Goal: Use online tool/utility: Utilize a website feature to perform a specific function

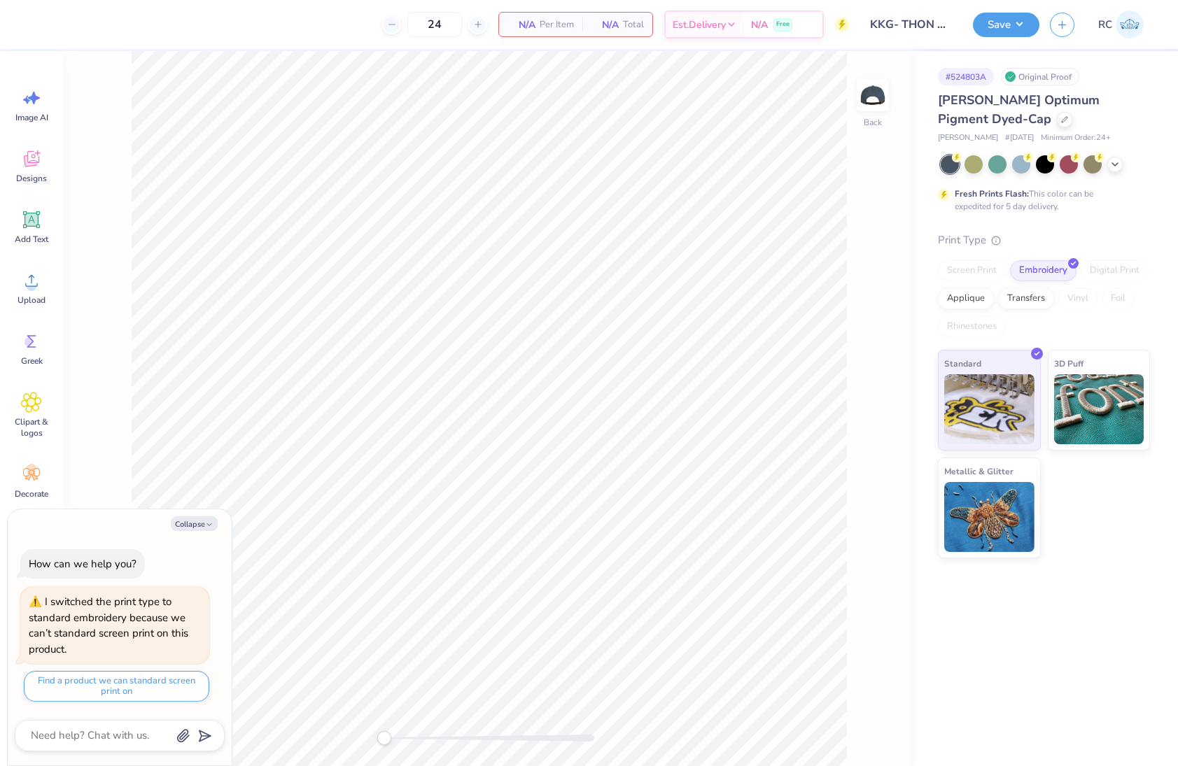
click at [890, 85] on div "Back" at bounding box center [489, 408] width 853 height 715
click at [860, 102] on img at bounding box center [873, 95] width 56 height 56
click at [858, 99] on img at bounding box center [873, 95] width 56 height 56
click at [36, 295] on span "Upload" at bounding box center [31, 300] width 28 height 11
click at [41, 290] on div "Upload" at bounding box center [31, 288] width 50 height 52
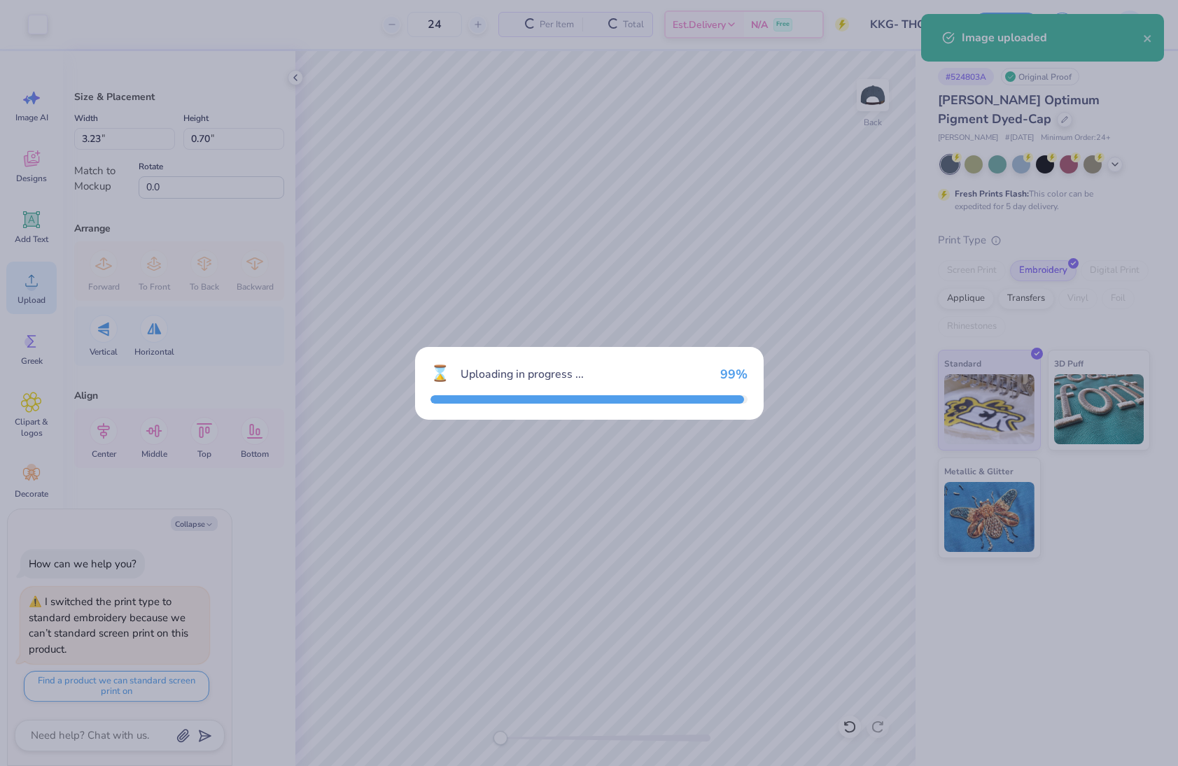
type textarea "x"
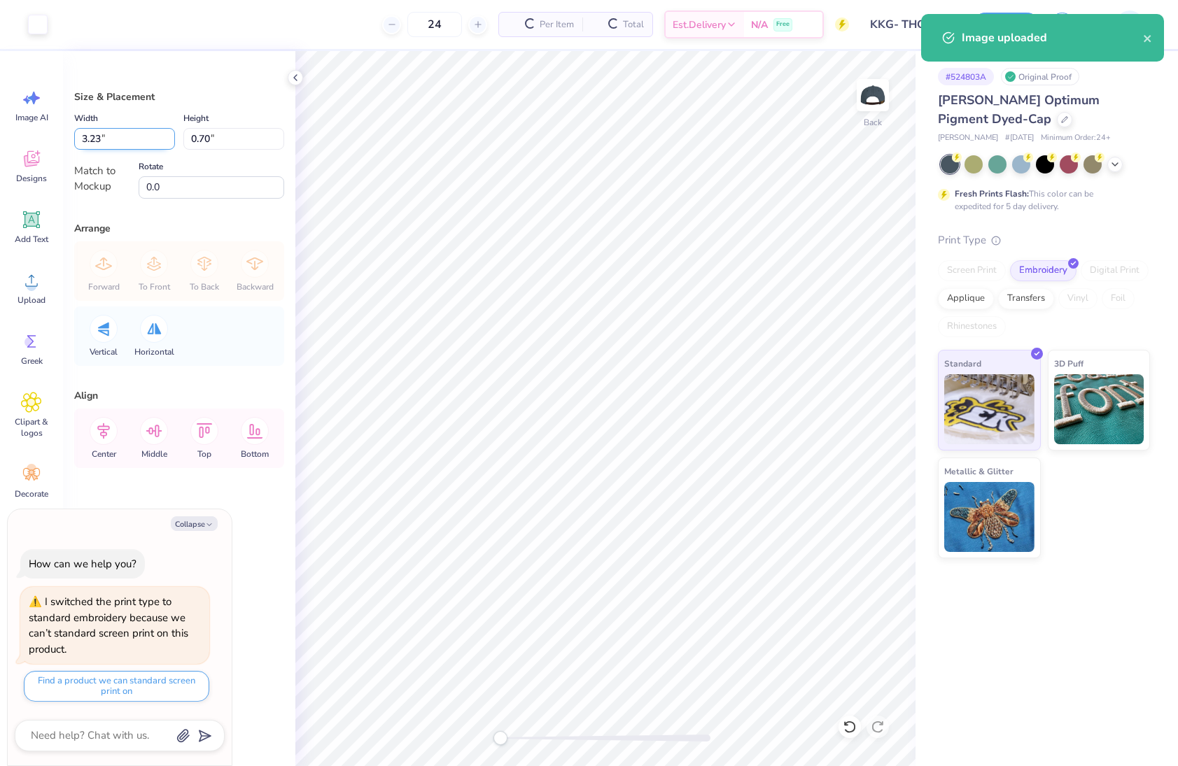
click at [124, 144] on input "3.23" at bounding box center [124, 139] width 101 height 22
type input "5"
type textarea "x"
type input "4.99"
type input "1.08"
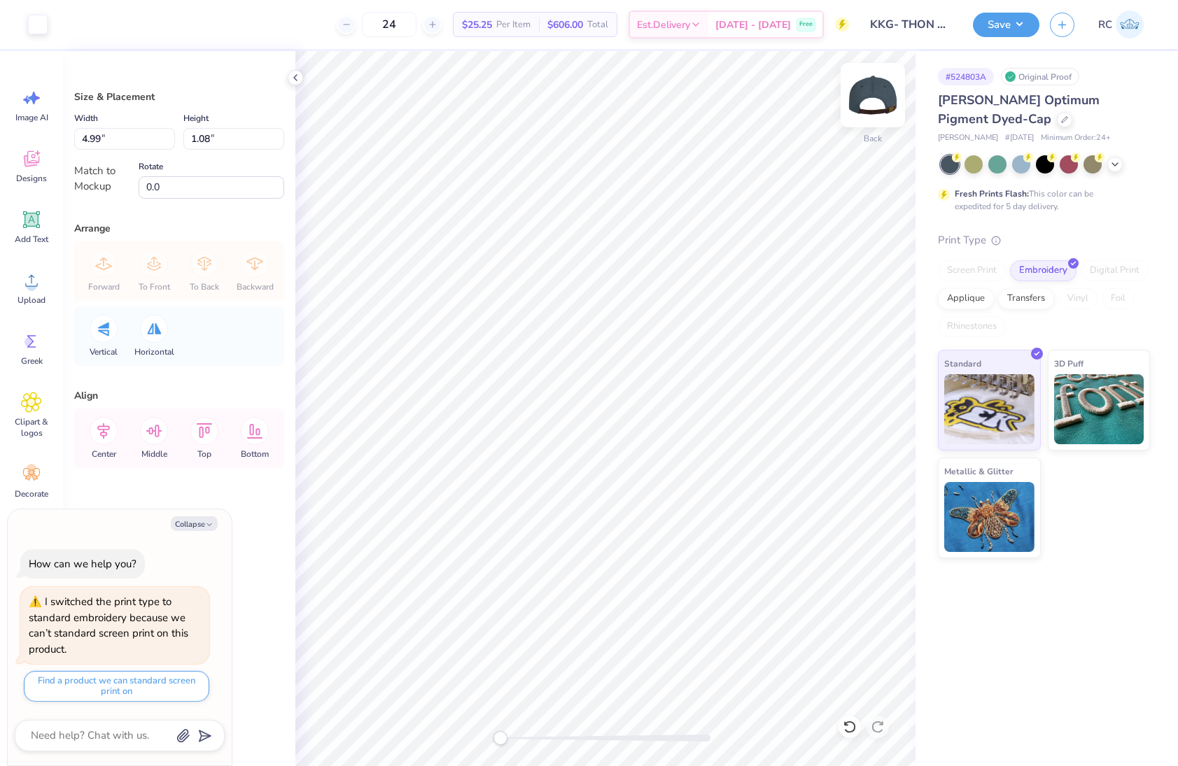
click at [869, 100] on img at bounding box center [873, 95] width 56 height 56
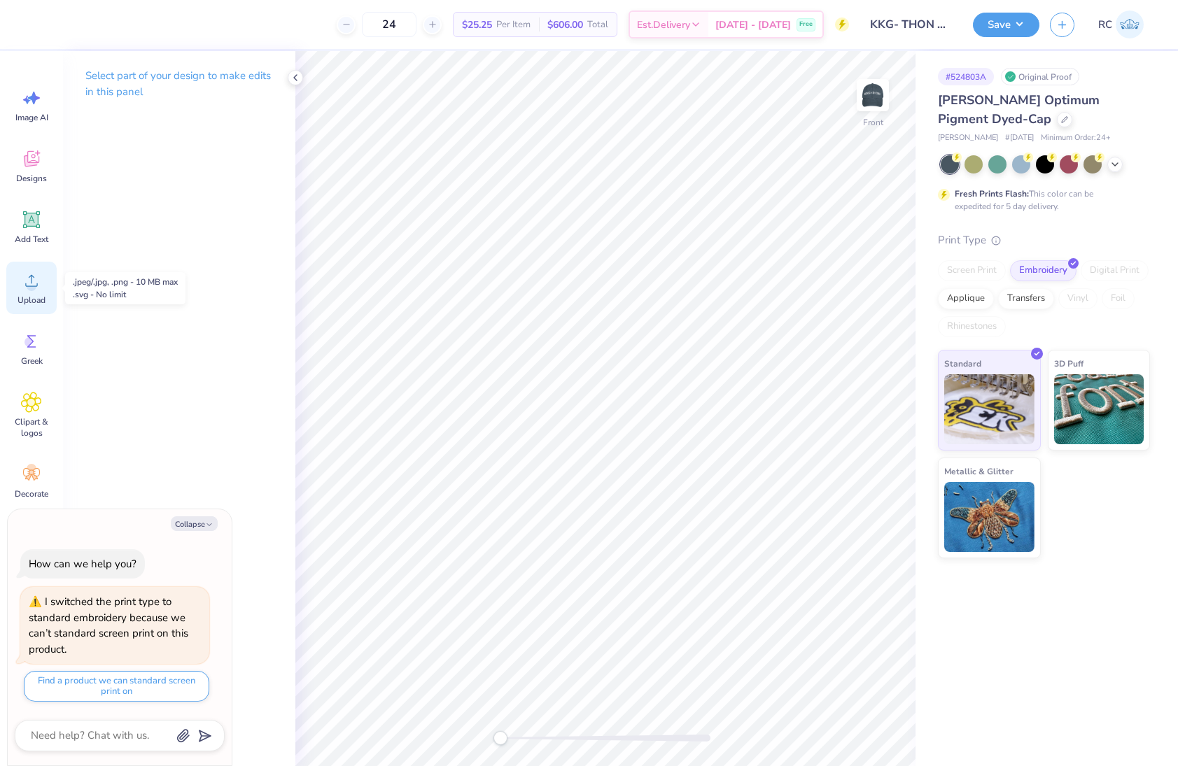
click at [23, 293] on div "Upload" at bounding box center [31, 288] width 50 height 52
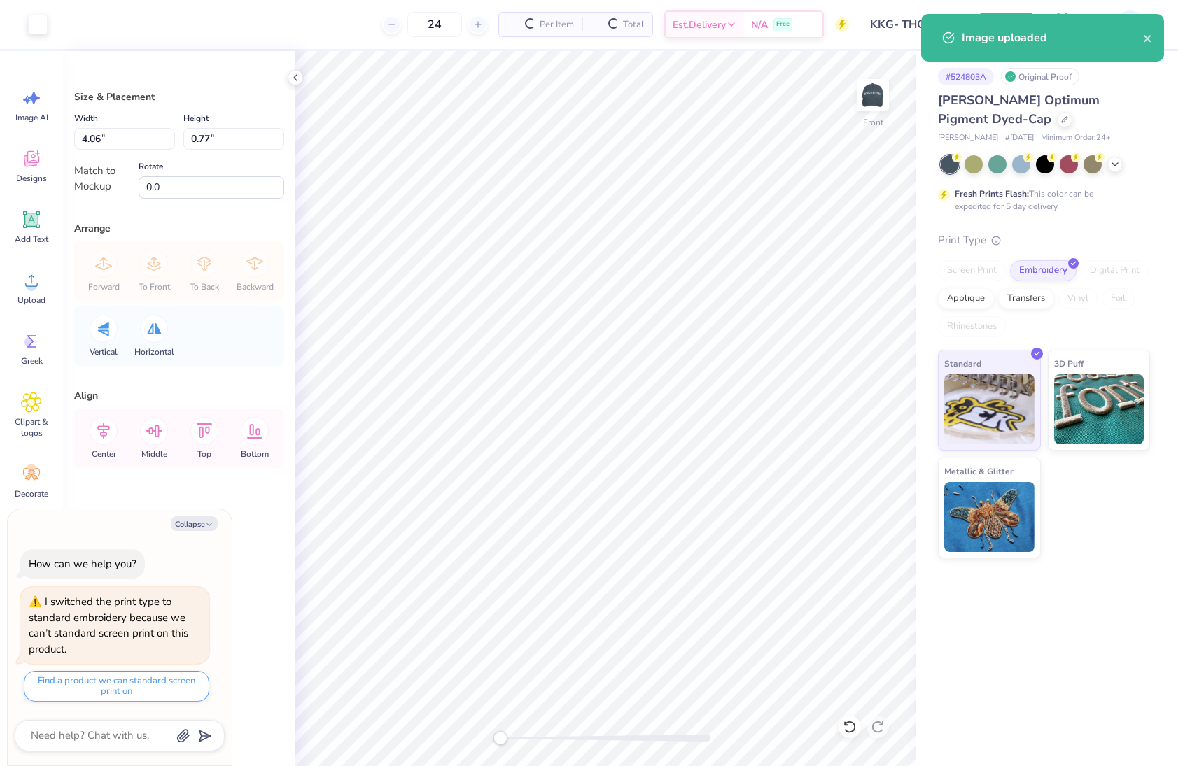
type textarea "x"
click at [118, 139] on input "4.06" at bounding box center [124, 139] width 101 height 22
type input "4"
type textarea "x"
type input "4.00"
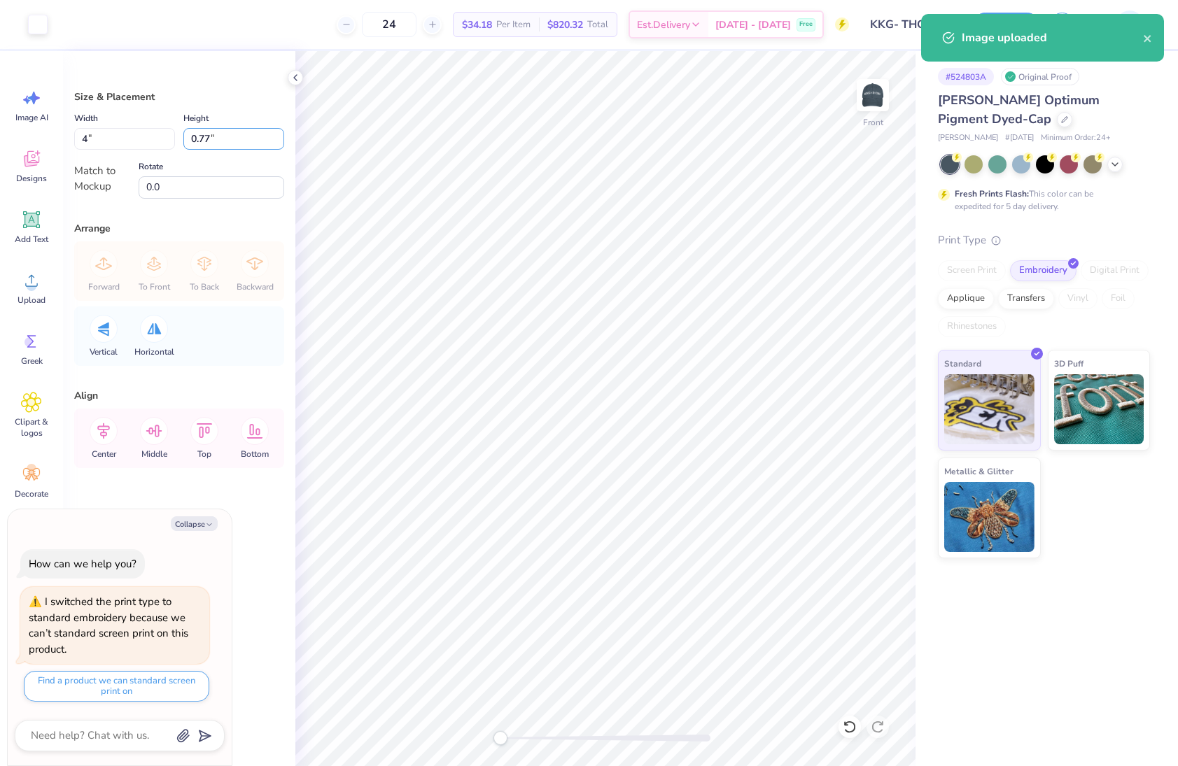
type input "0.76"
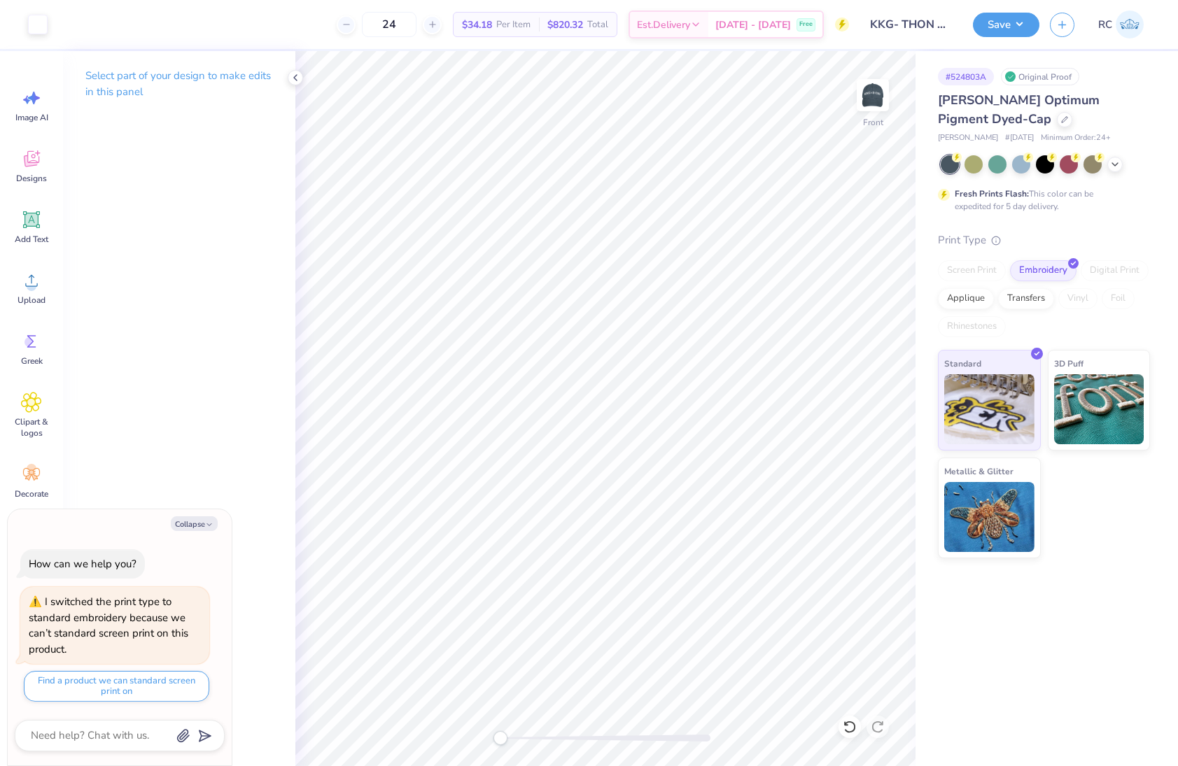
type textarea "x"
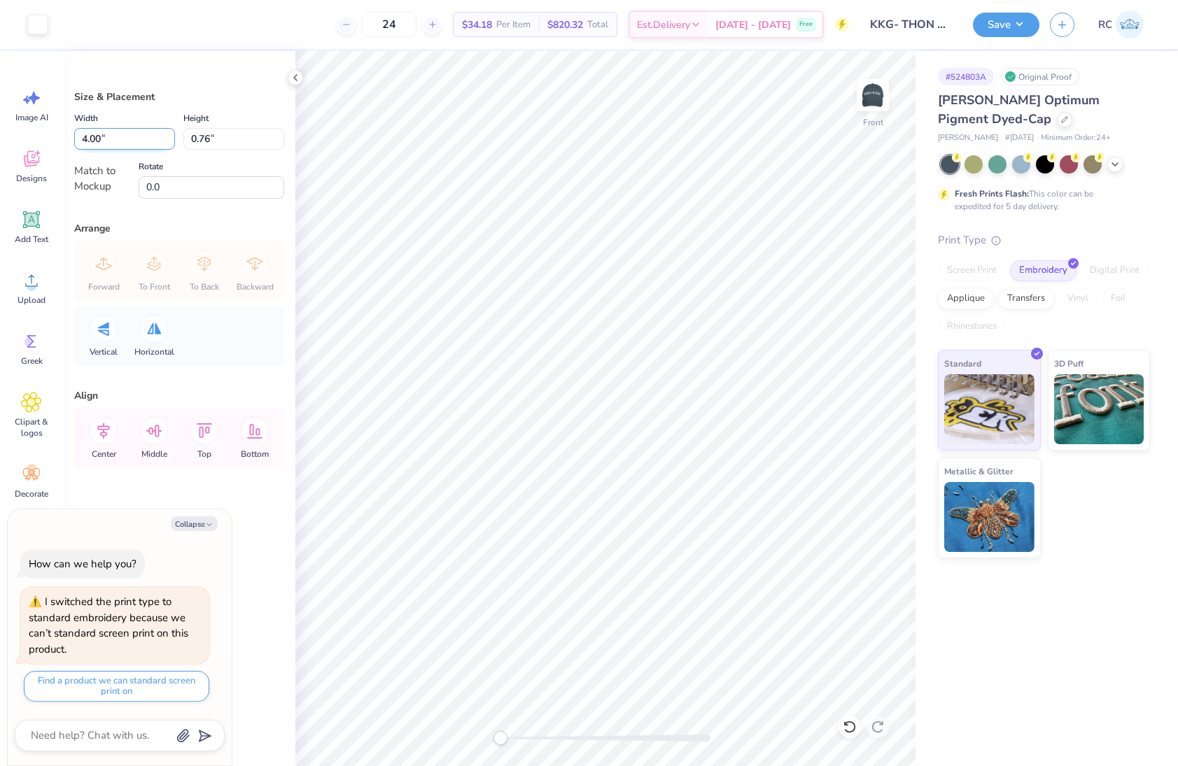
click at [121, 148] on input "4.00" at bounding box center [124, 139] width 101 height 22
type input "4.5"
type textarea "x"
type input "4.50"
type input "0.86"
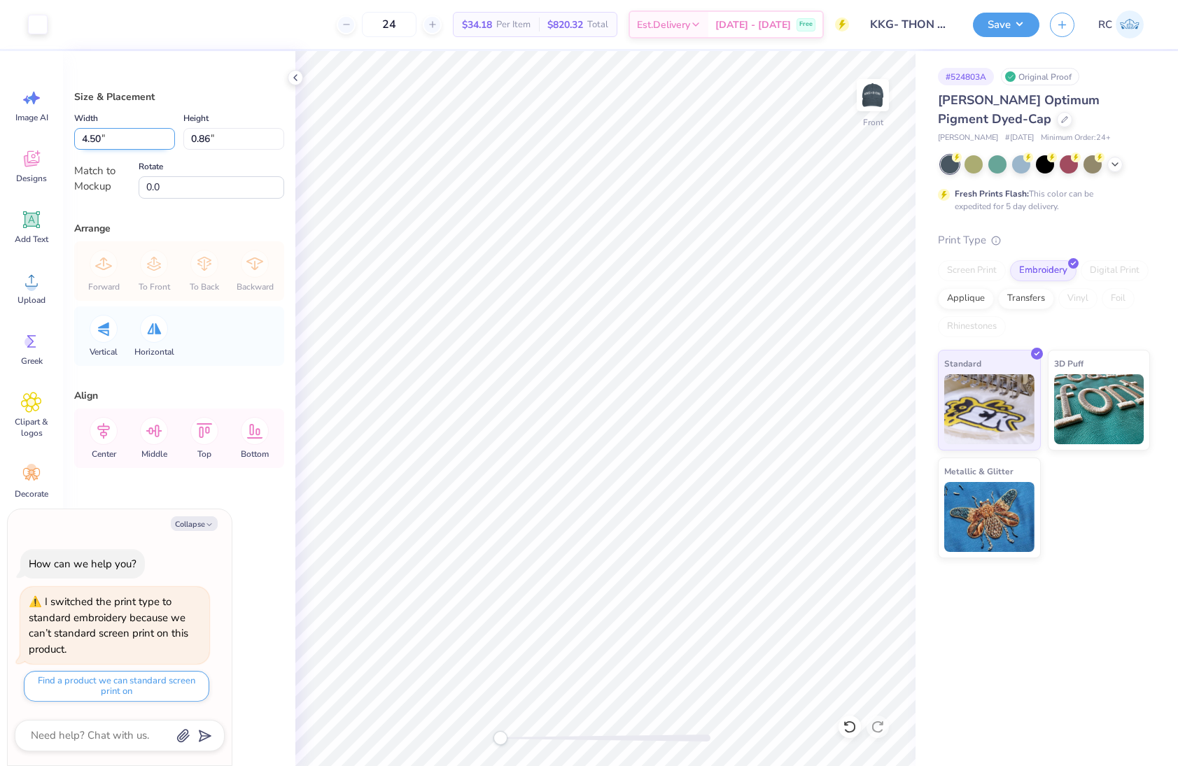
click at [108, 140] on input "4.50" at bounding box center [124, 139] width 101 height 22
type input "5"
type textarea "x"
type input "5.00"
type input "0.96"
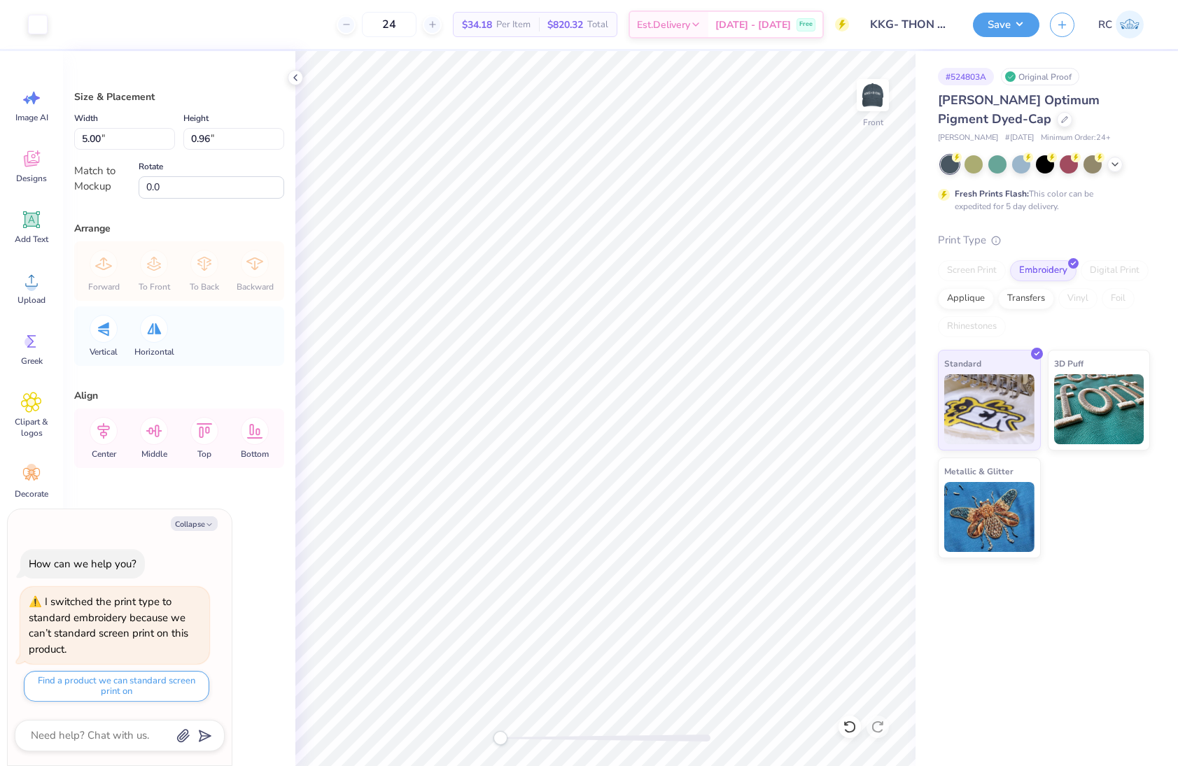
type textarea "x"
click at [154, 143] on input "5.00" at bounding box center [124, 139] width 101 height 22
type input "8.00"
type textarea "x"
type input "1.53"
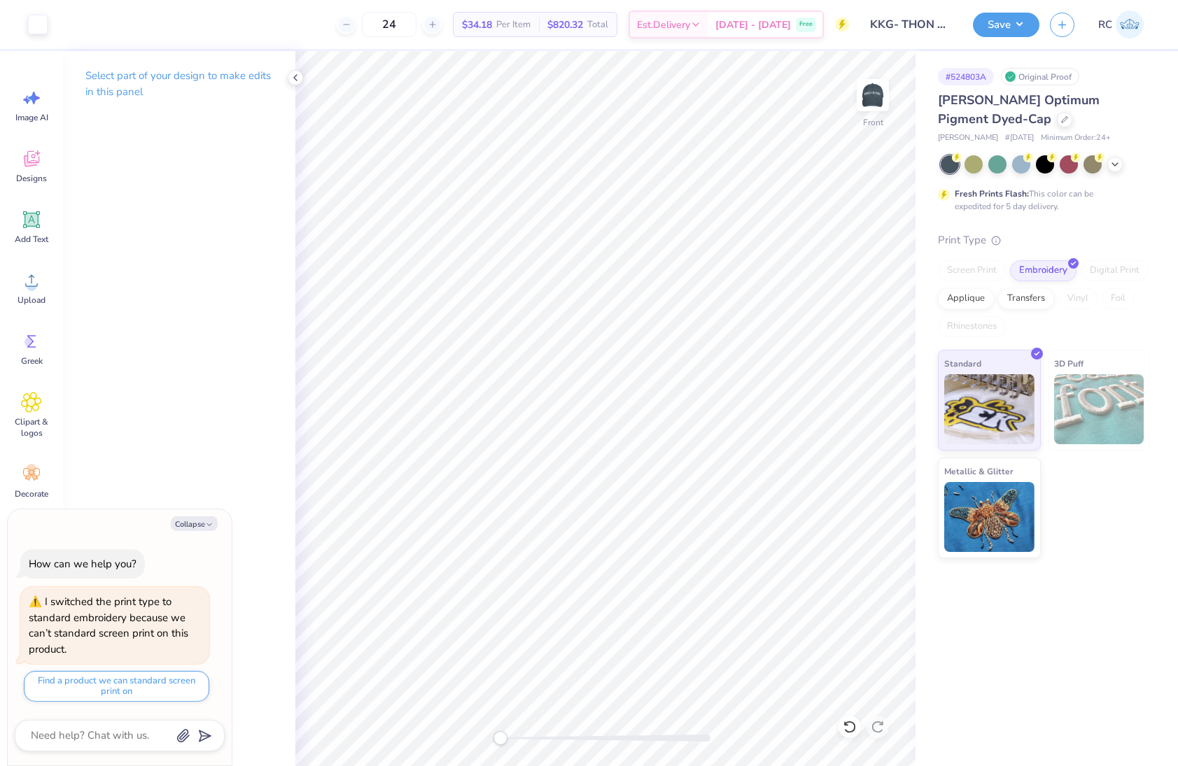
type textarea "x"
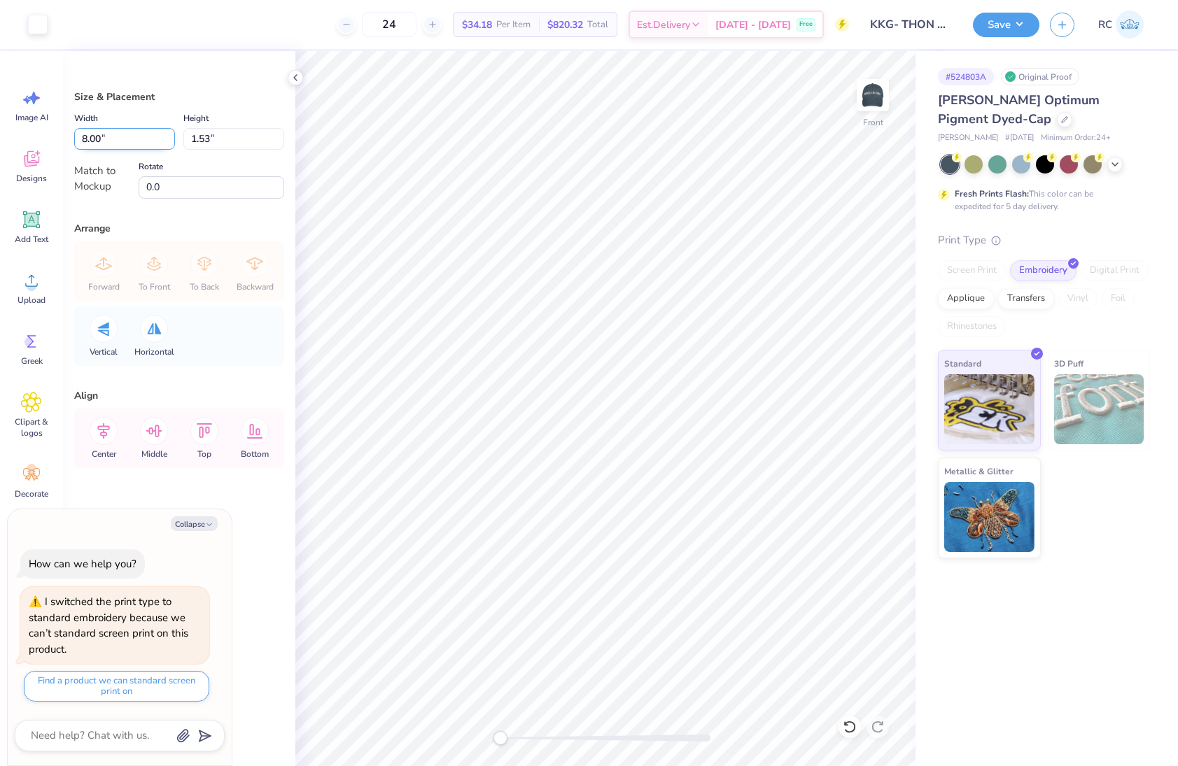
click at [150, 143] on input "8.00" at bounding box center [124, 139] width 101 height 22
type input "6"
type textarea "x"
type input "6.00"
type input "1.15"
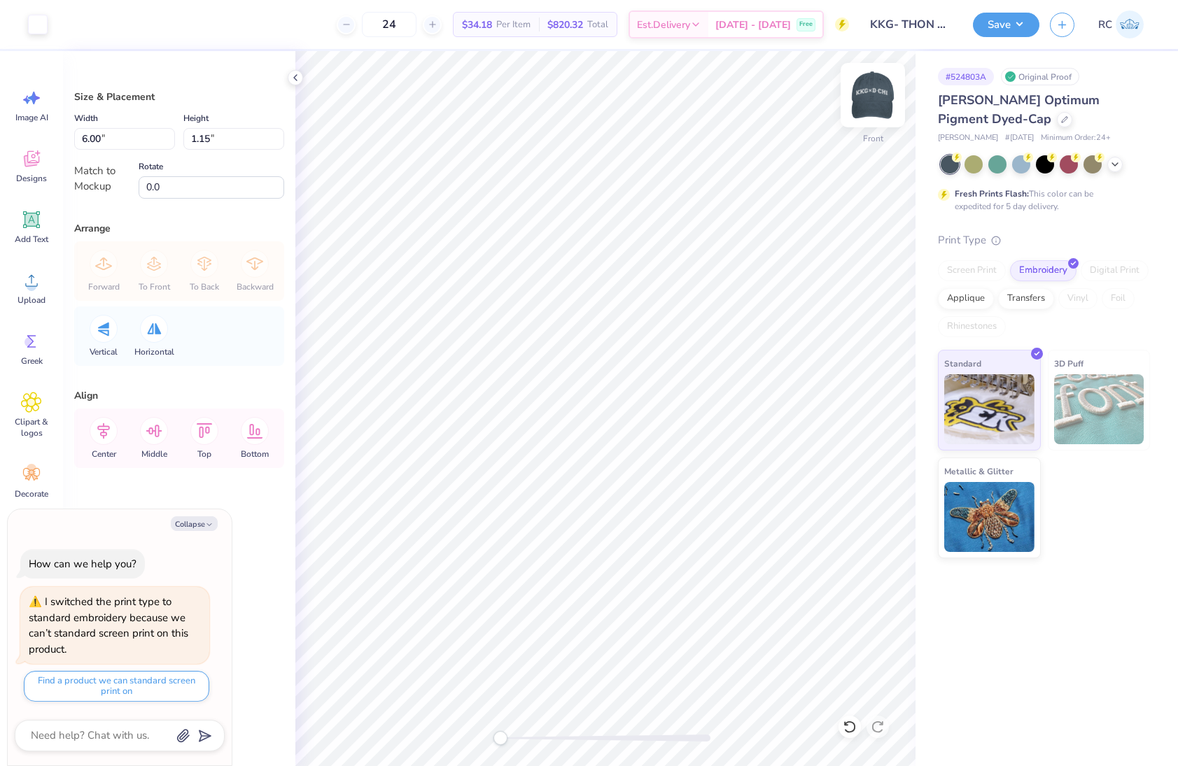
click at [871, 106] on img at bounding box center [873, 95] width 56 height 56
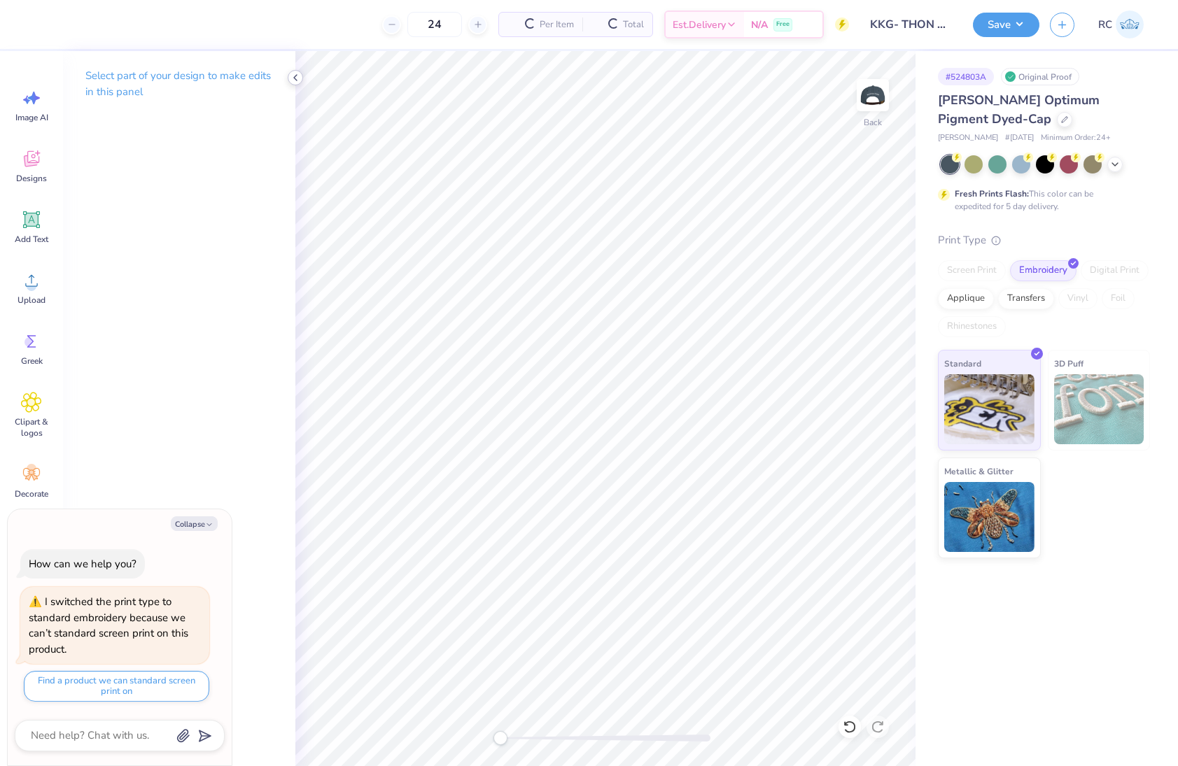
click at [298, 77] on icon at bounding box center [295, 77] width 11 height 11
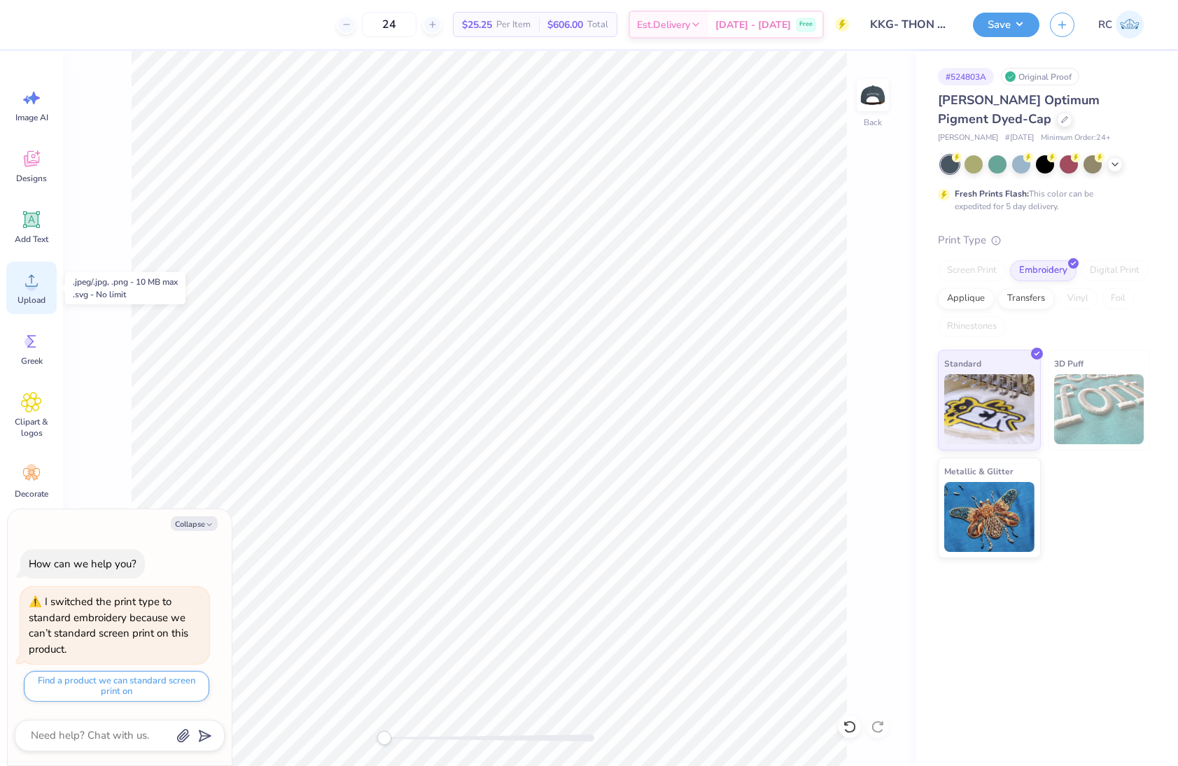
click at [27, 294] on div "Upload" at bounding box center [31, 288] width 50 height 52
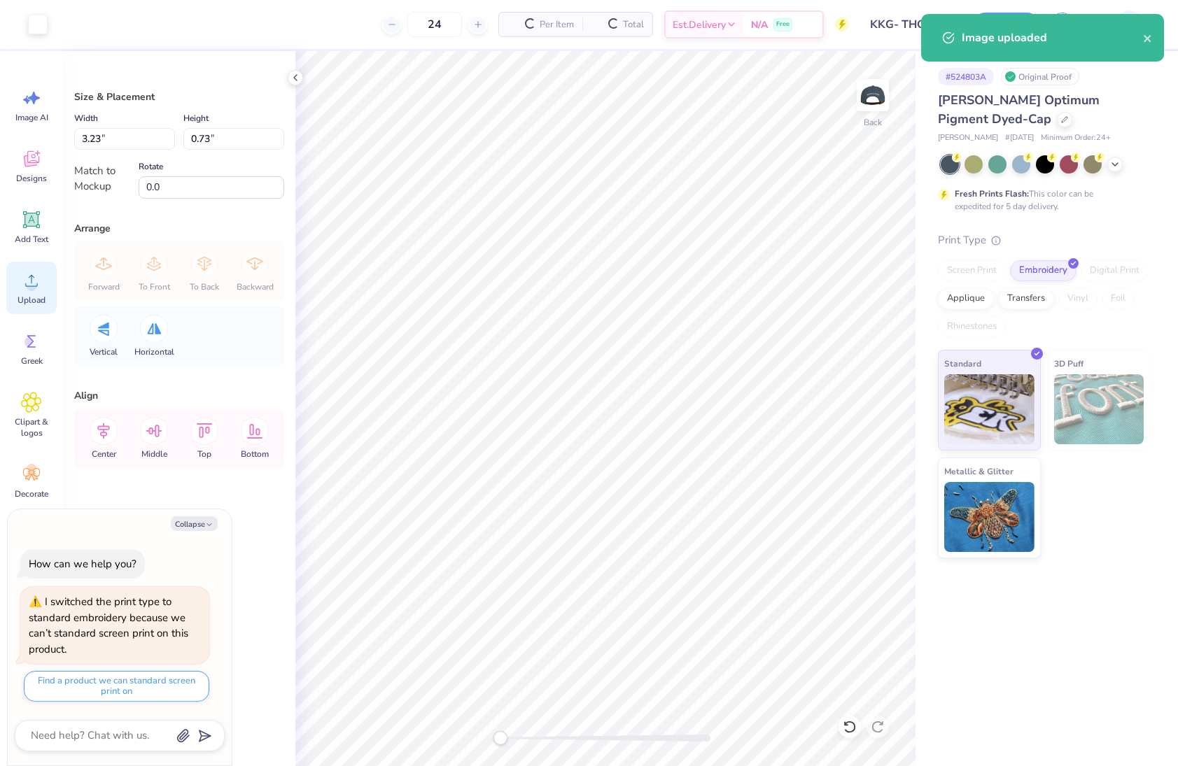
type textarea "x"
click at [106, 141] on input "3.23" at bounding box center [124, 139] width 101 height 22
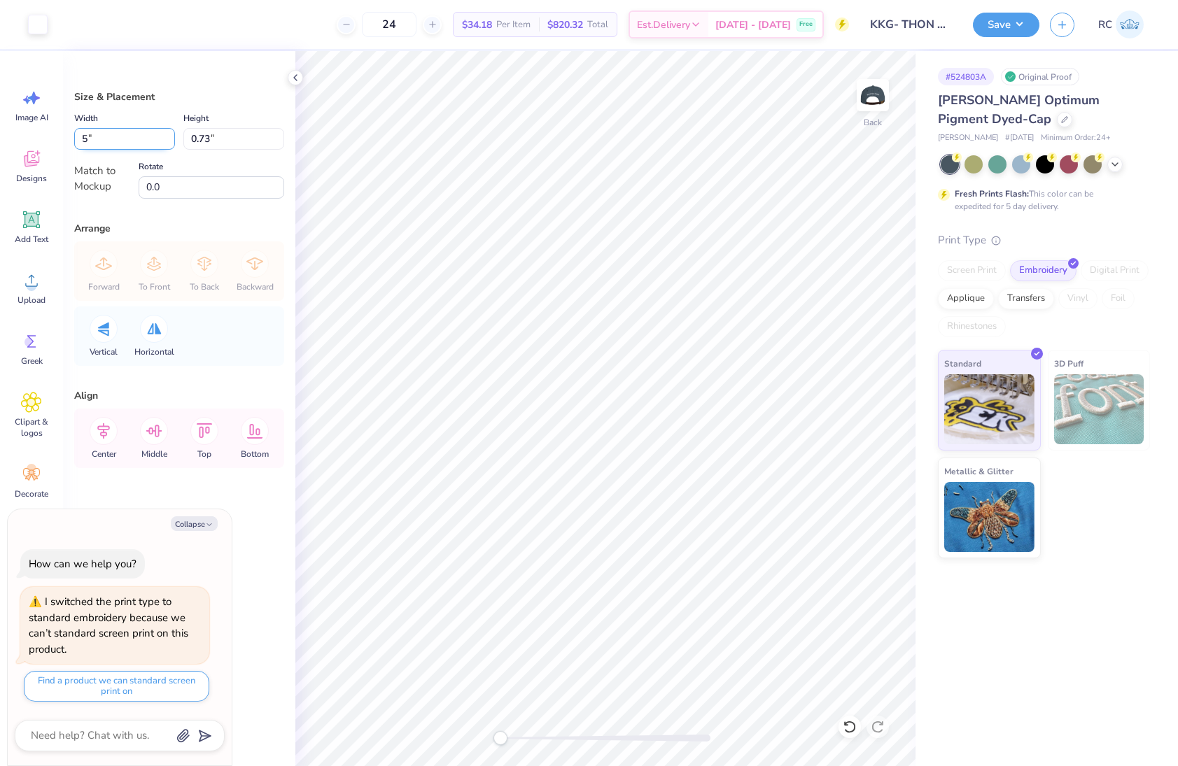
type input "5"
type textarea "x"
type input "4.99"
type input "1.12"
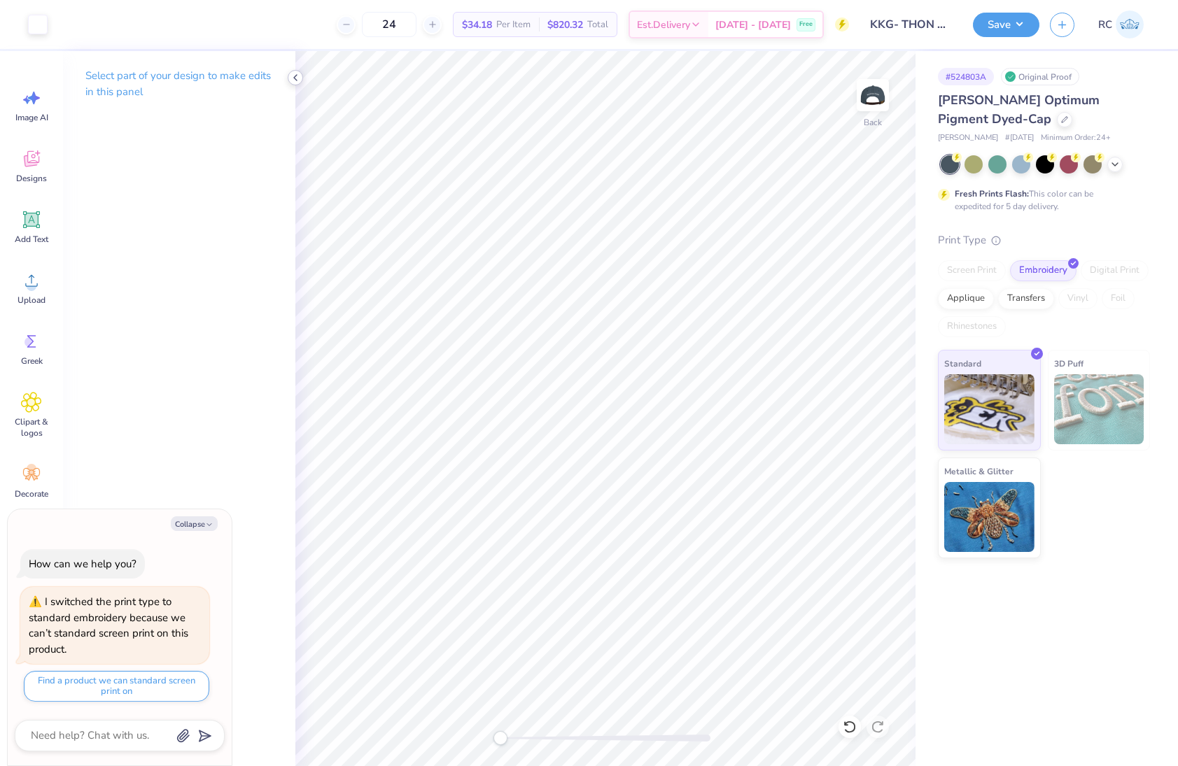
click at [288, 79] on div at bounding box center [295, 77] width 15 height 15
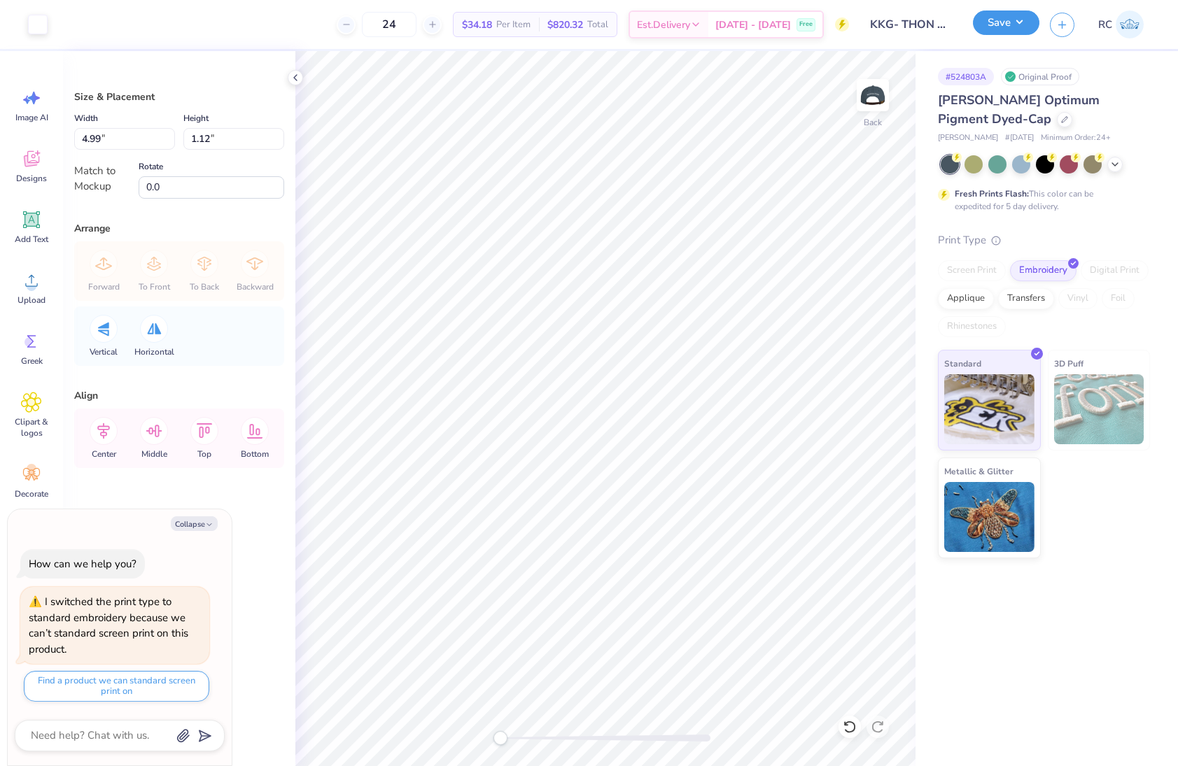
click at [890, 32] on button "Save" at bounding box center [1006, 22] width 66 height 24
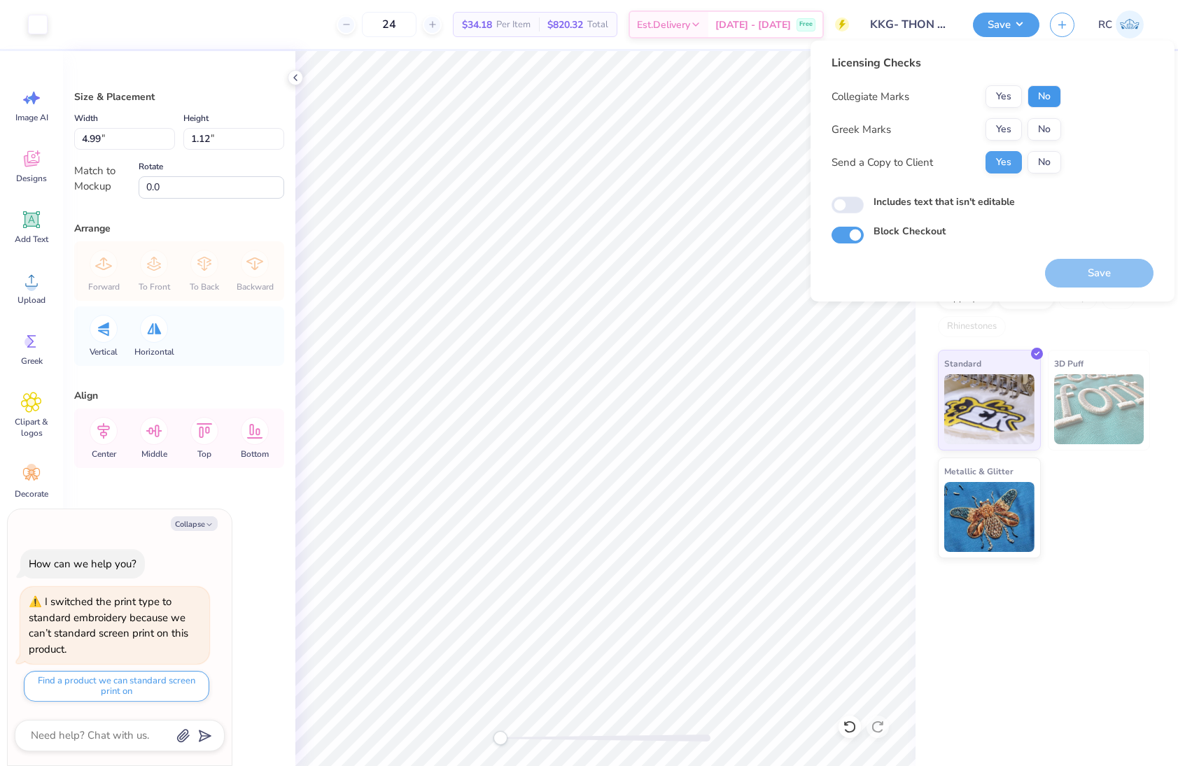
click at [890, 99] on button "No" at bounding box center [1045, 96] width 34 height 22
click at [890, 134] on button "Yes" at bounding box center [1004, 129] width 36 height 22
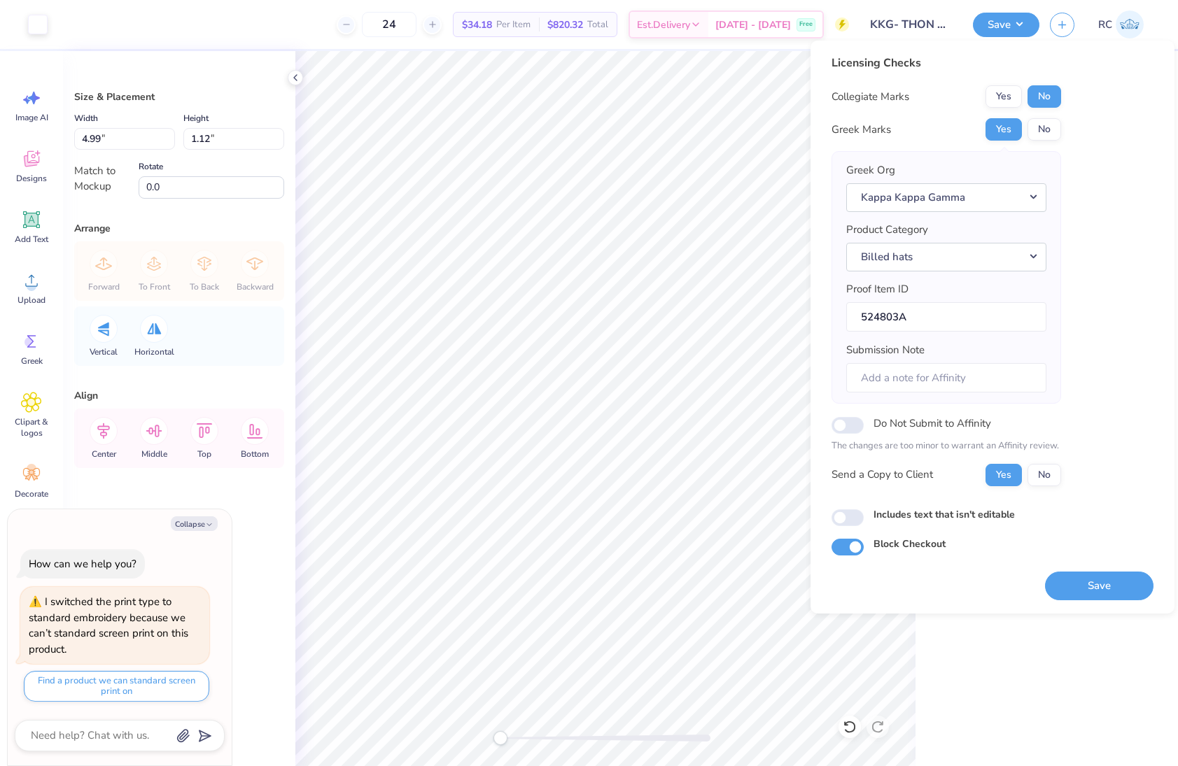
type textarea "x"
click at [847, 514] on input "Includes text that isn't editable" at bounding box center [848, 518] width 32 height 17
checkbox input "true"
click at [890, 584] on button "Save" at bounding box center [1099, 586] width 108 height 29
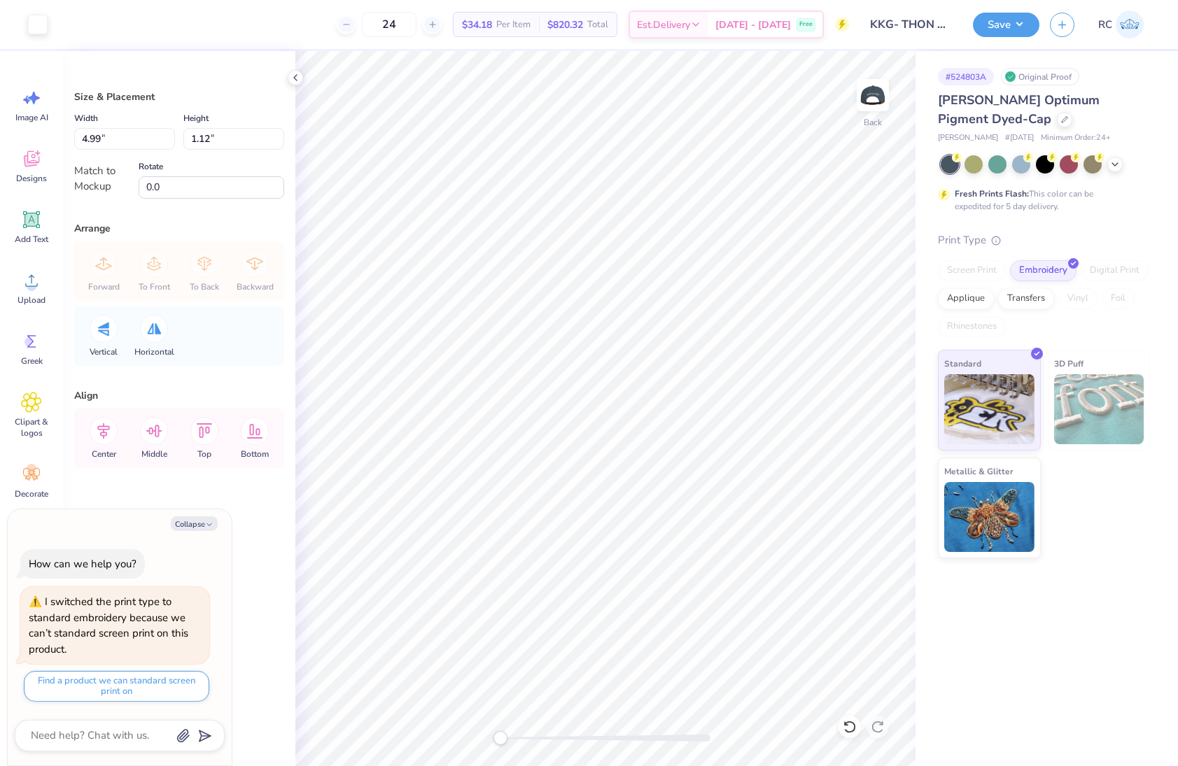
type textarea "x"
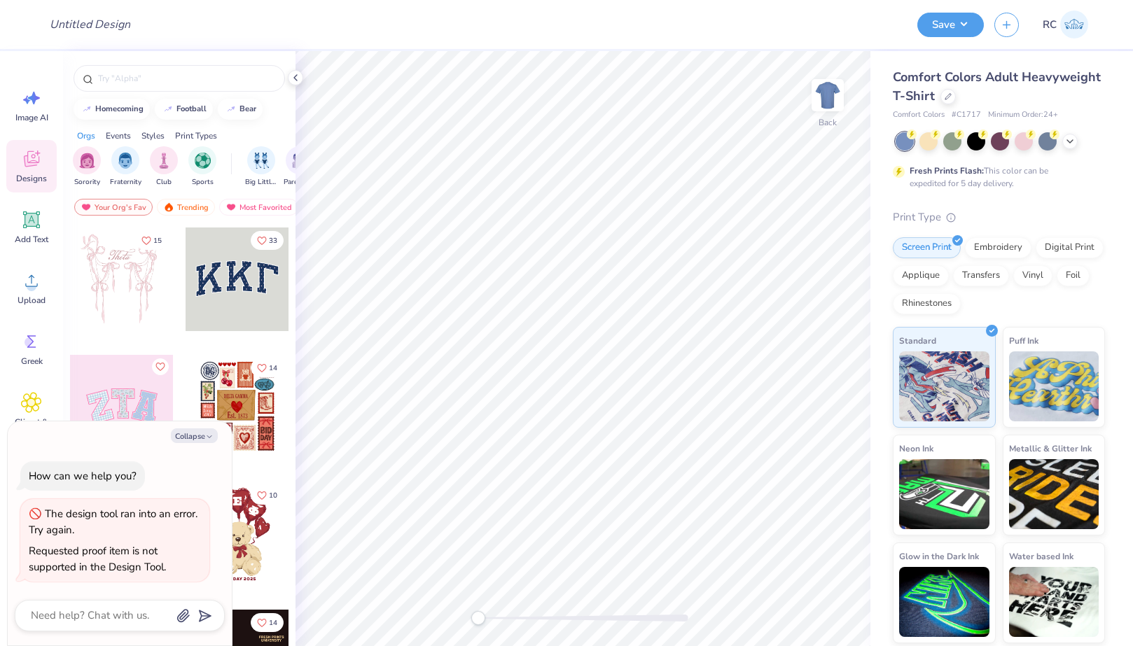
type textarea "x"
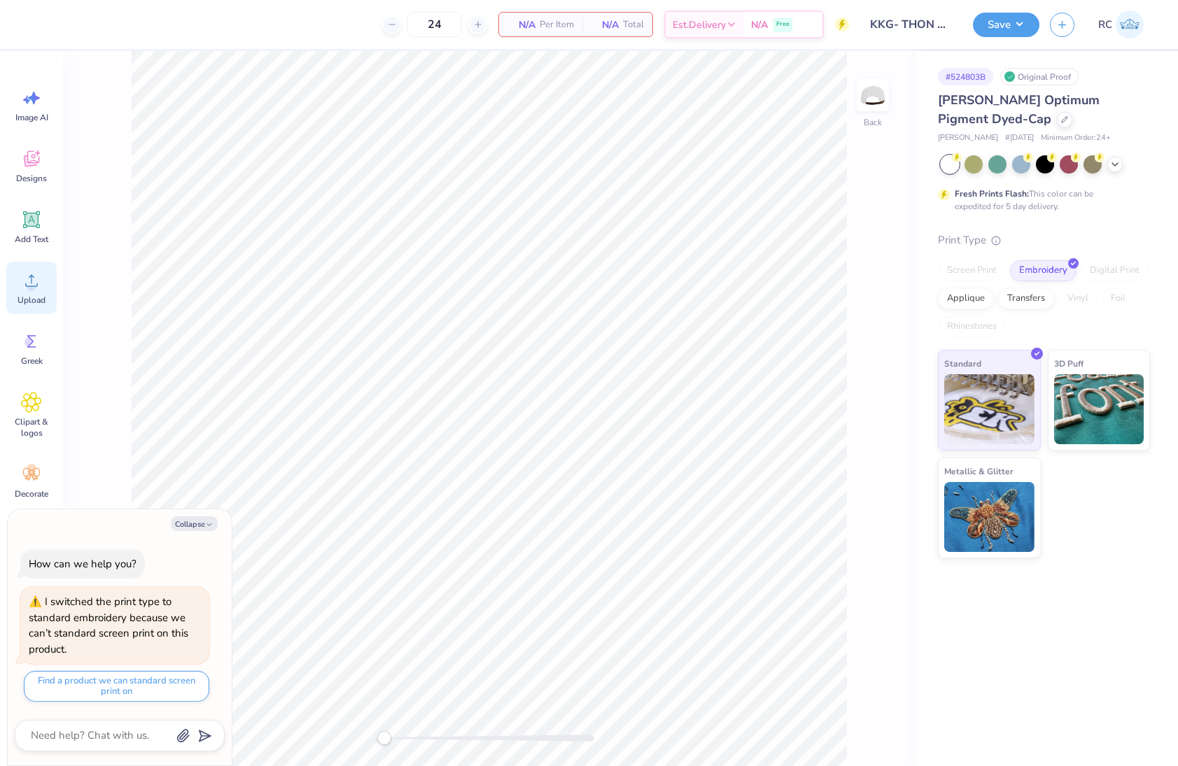
click at [40, 292] on div "Upload" at bounding box center [31, 288] width 50 height 52
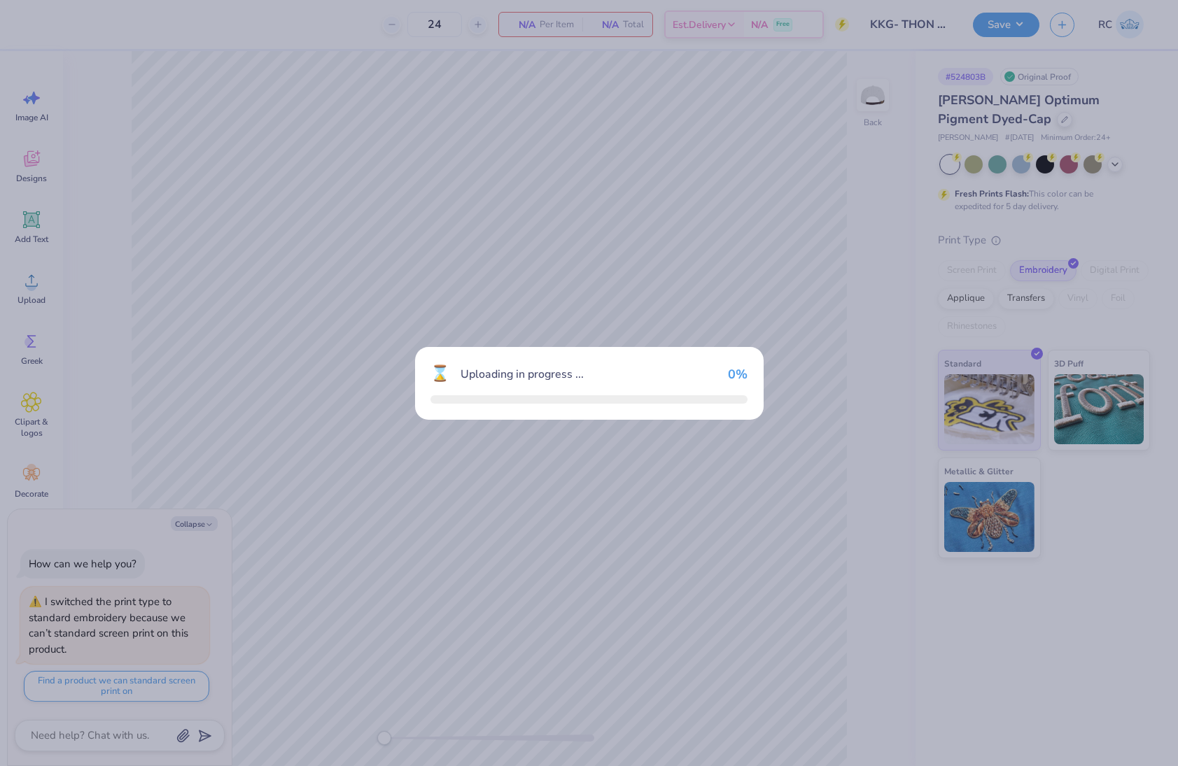
type textarea "x"
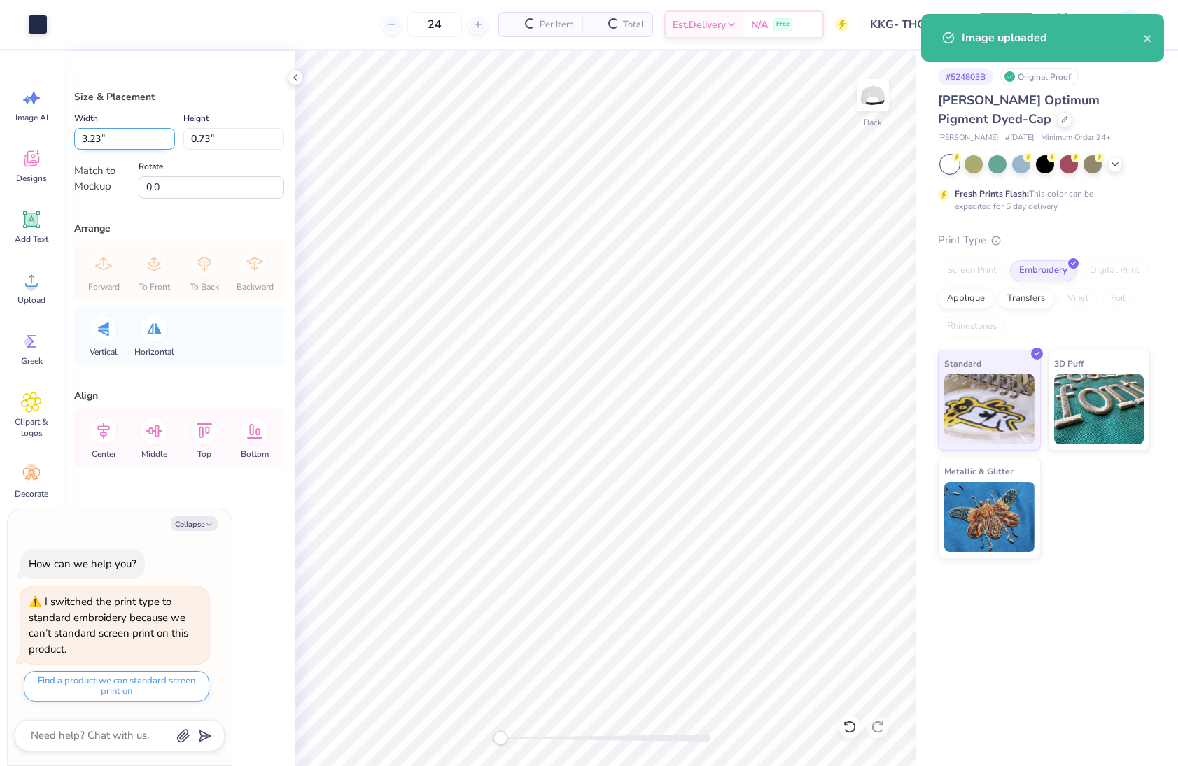
click at [115, 136] on input "3.23" at bounding box center [124, 139] width 101 height 22
type input "5"
type textarea "x"
type input "5"
type textarea "x"
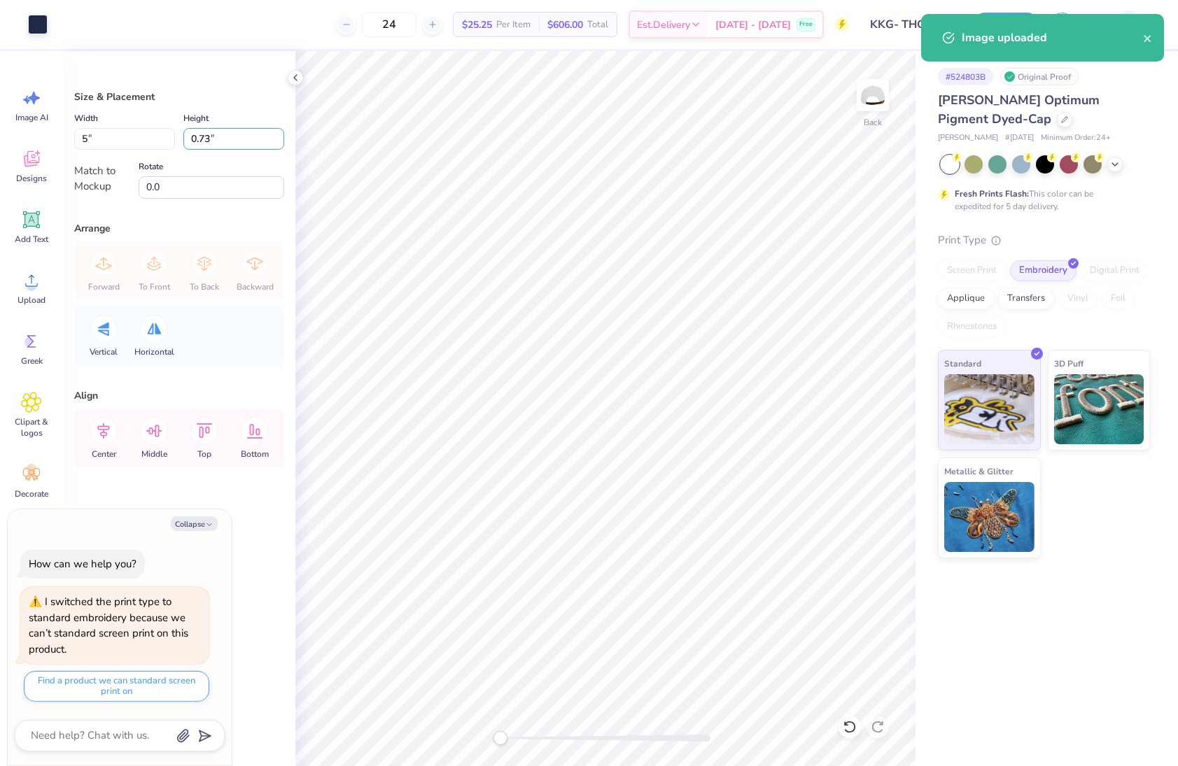
type input "4.99"
type input "1.12"
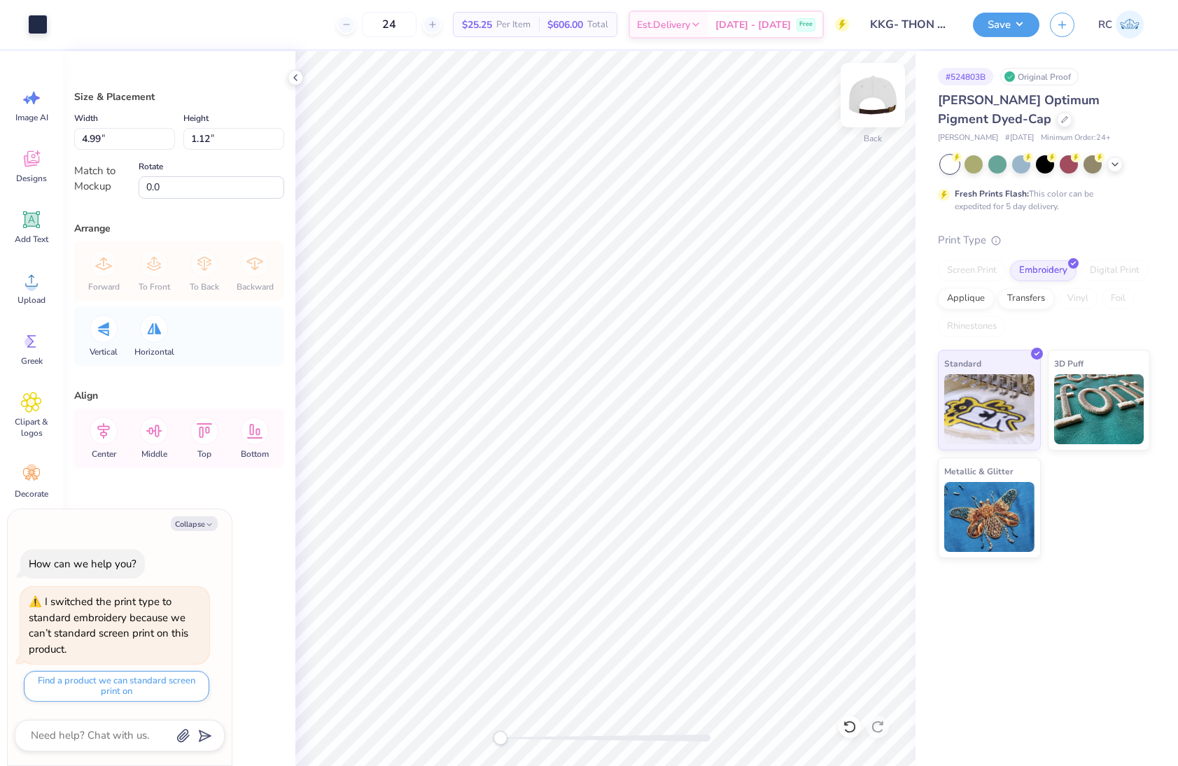
click at [864, 97] on img at bounding box center [873, 95] width 56 height 56
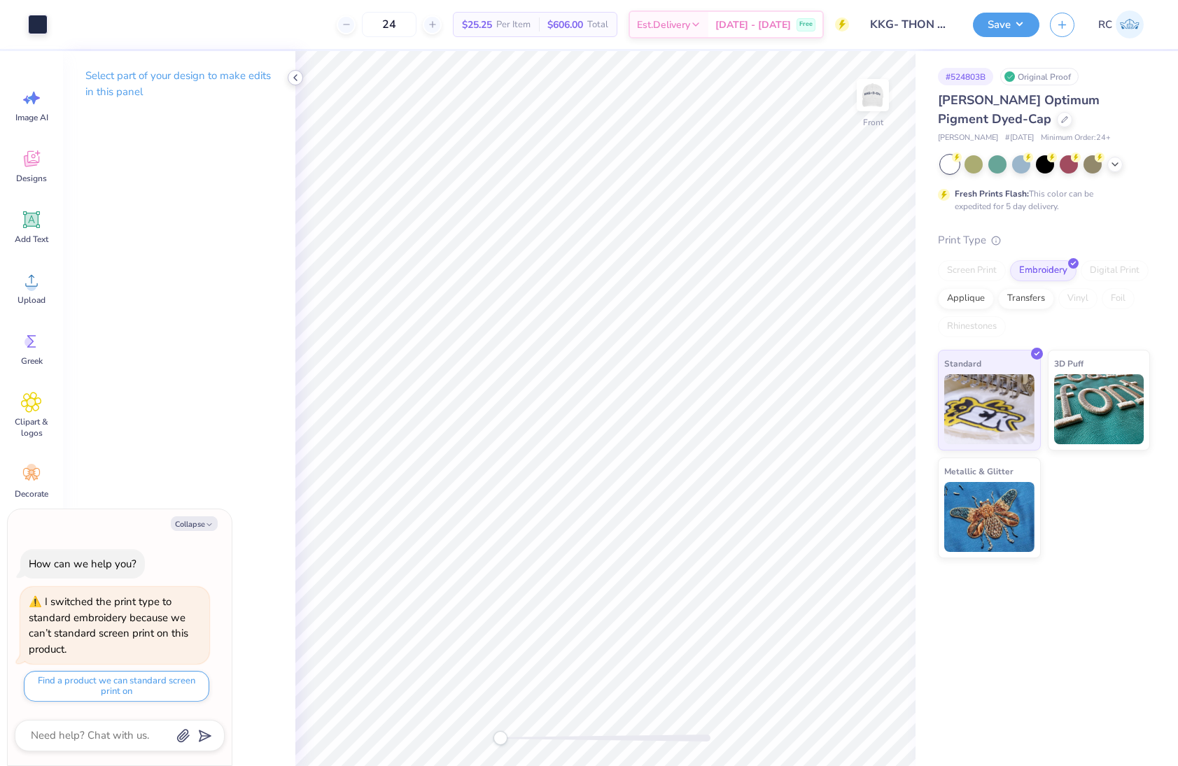
click at [302, 79] on div at bounding box center [295, 77] width 15 height 15
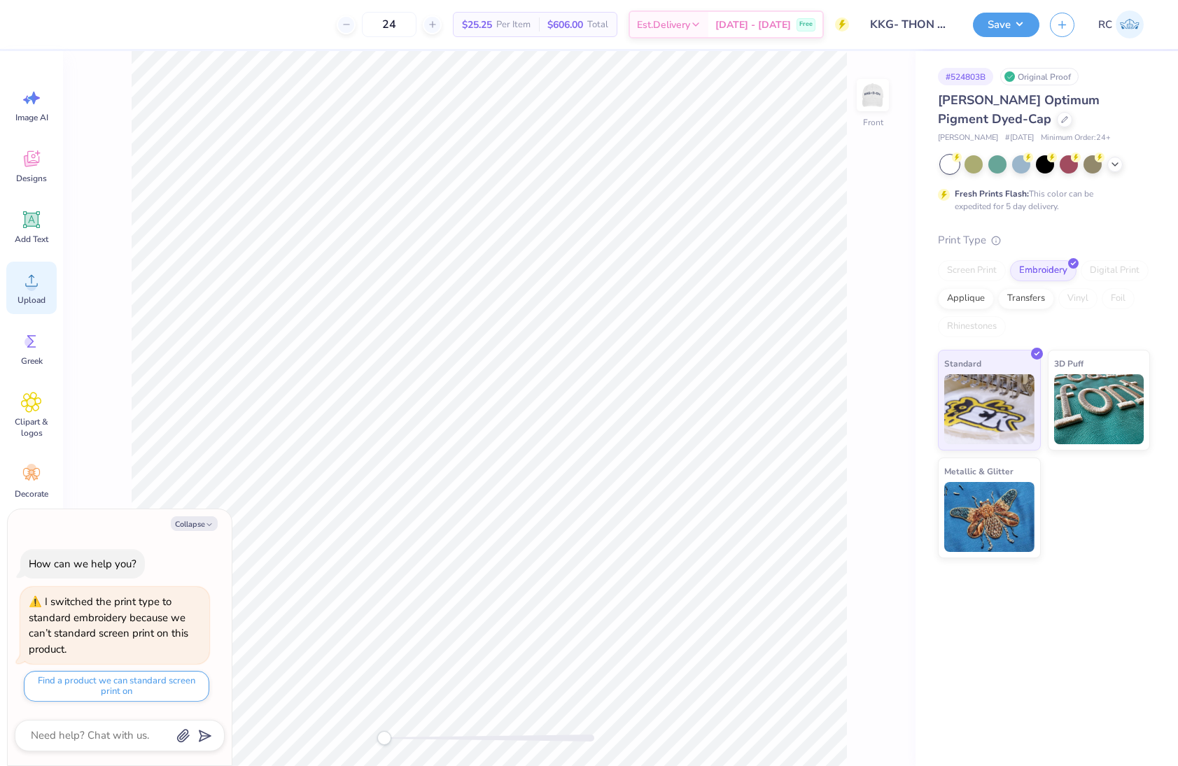
click at [41, 286] on icon at bounding box center [31, 280] width 21 height 21
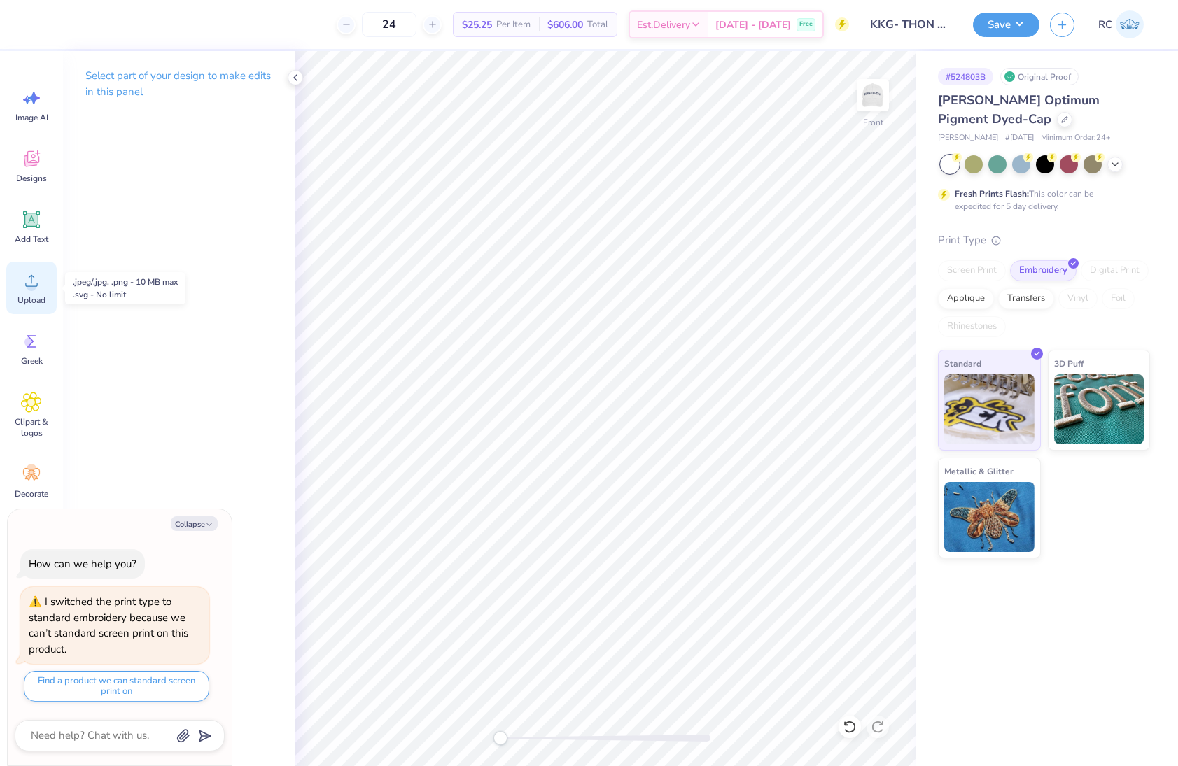
click at [41, 283] on icon at bounding box center [31, 280] width 21 height 21
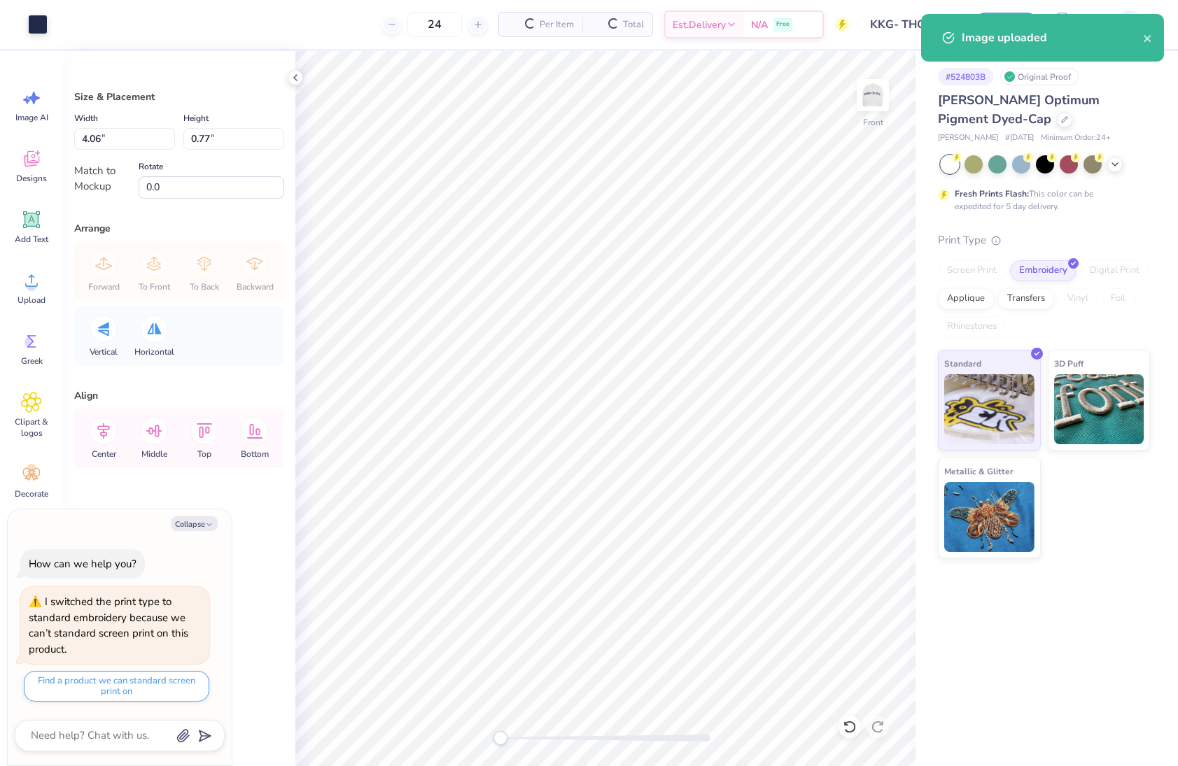
type textarea "x"
click at [122, 142] on input "4.06" at bounding box center [124, 139] width 101 height 22
type input "6"
type textarea "x"
type input "6.00"
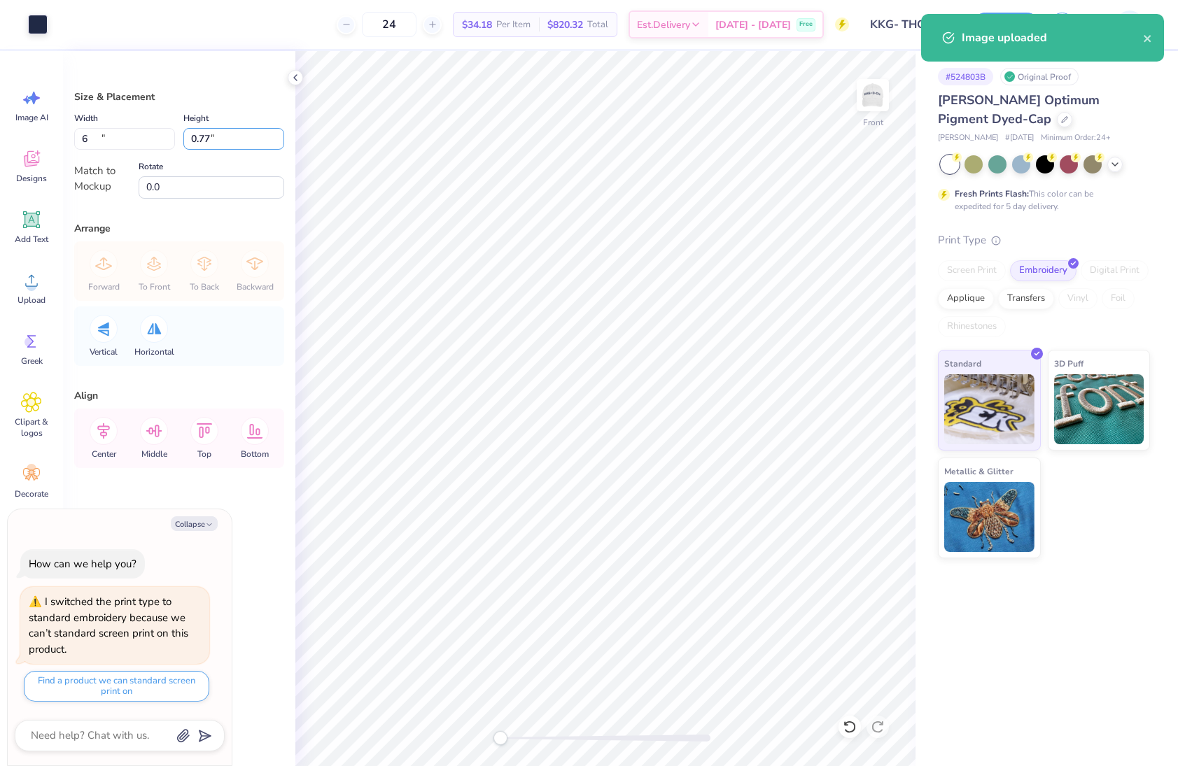
type input "1.15"
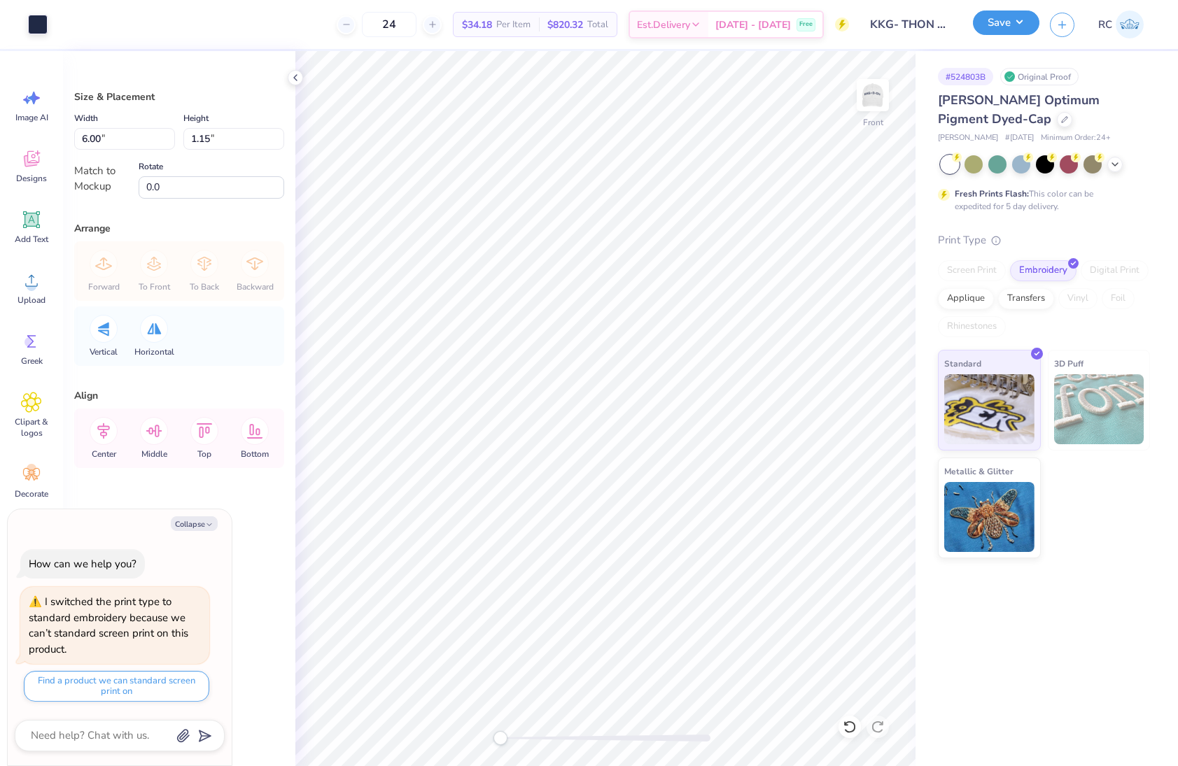
click at [1009, 29] on button "Save" at bounding box center [1006, 22] width 66 height 24
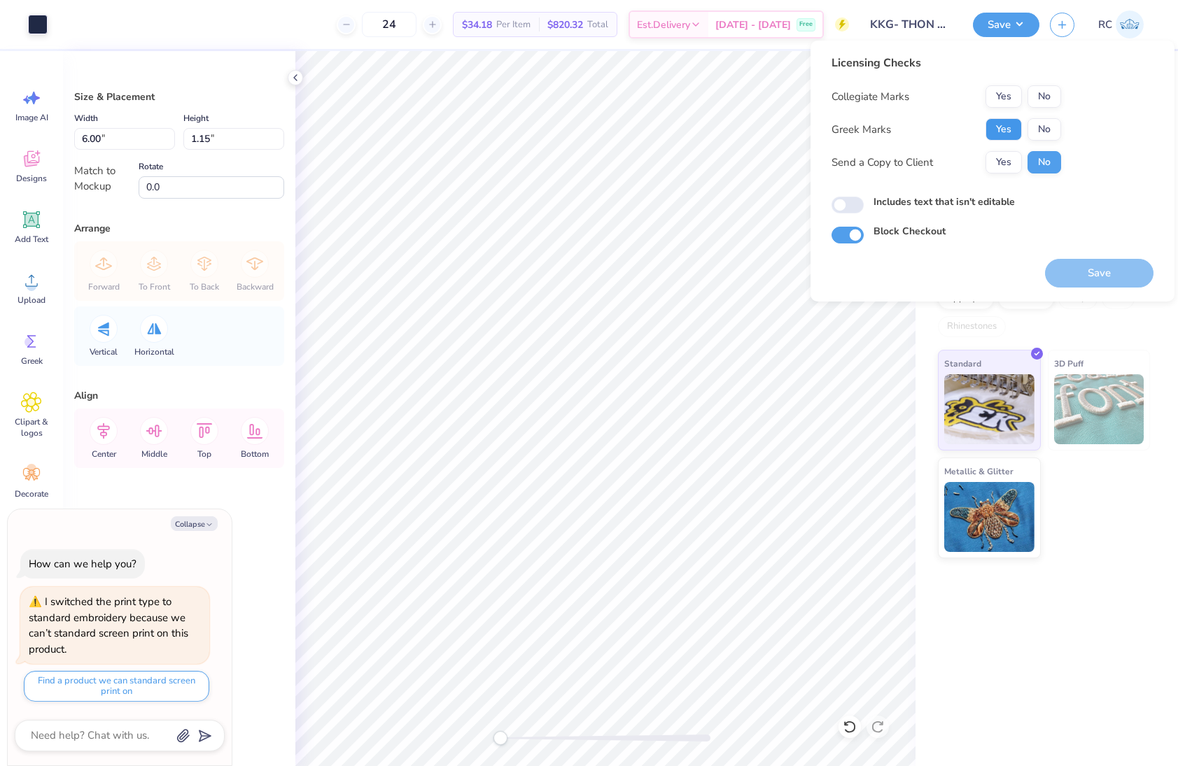
click at [995, 134] on button "Yes" at bounding box center [1004, 129] width 36 height 22
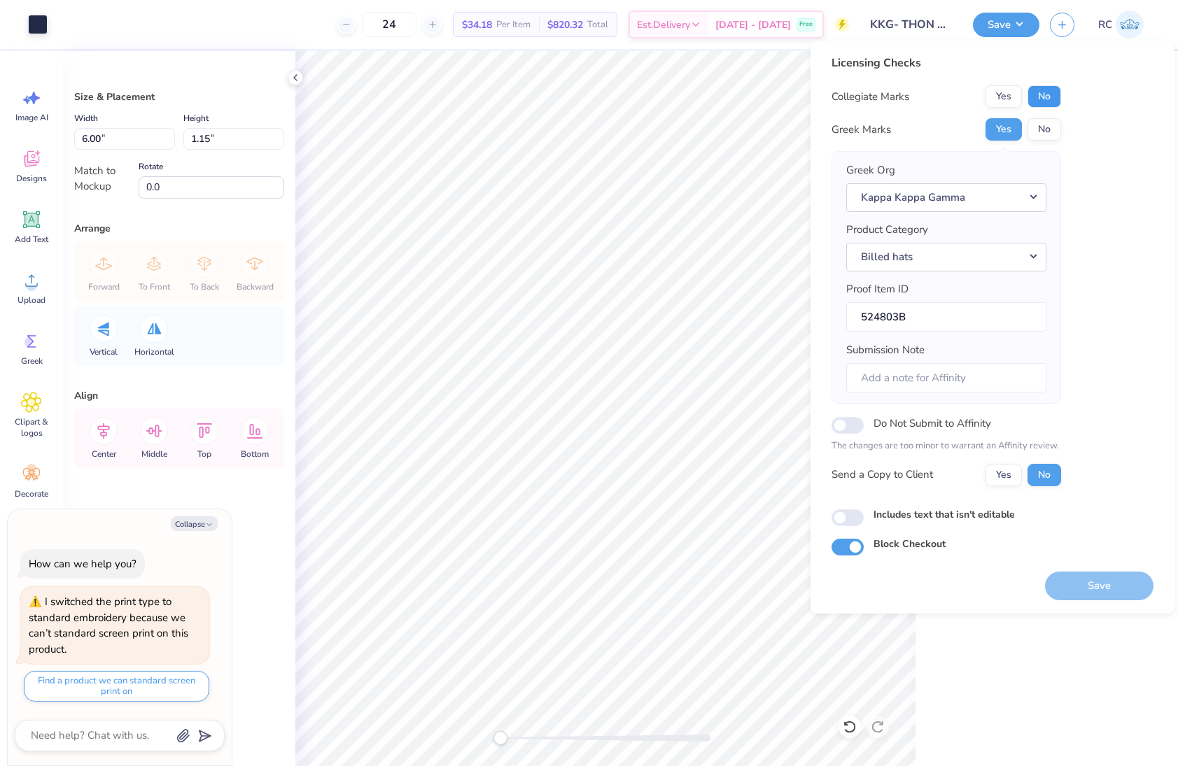
click at [1048, 94] on button "No" at bounding box center [1045, 96] width 34 height 22
click at [1012, 481] on button "Yes" at bounding box center [1004, 475] width 36 height 22
type textarea "x"
click at [850, 520] on input "Includes text that isn't editable" at bounding box center [848, 518] width 32 height 17
checkbox input "true"
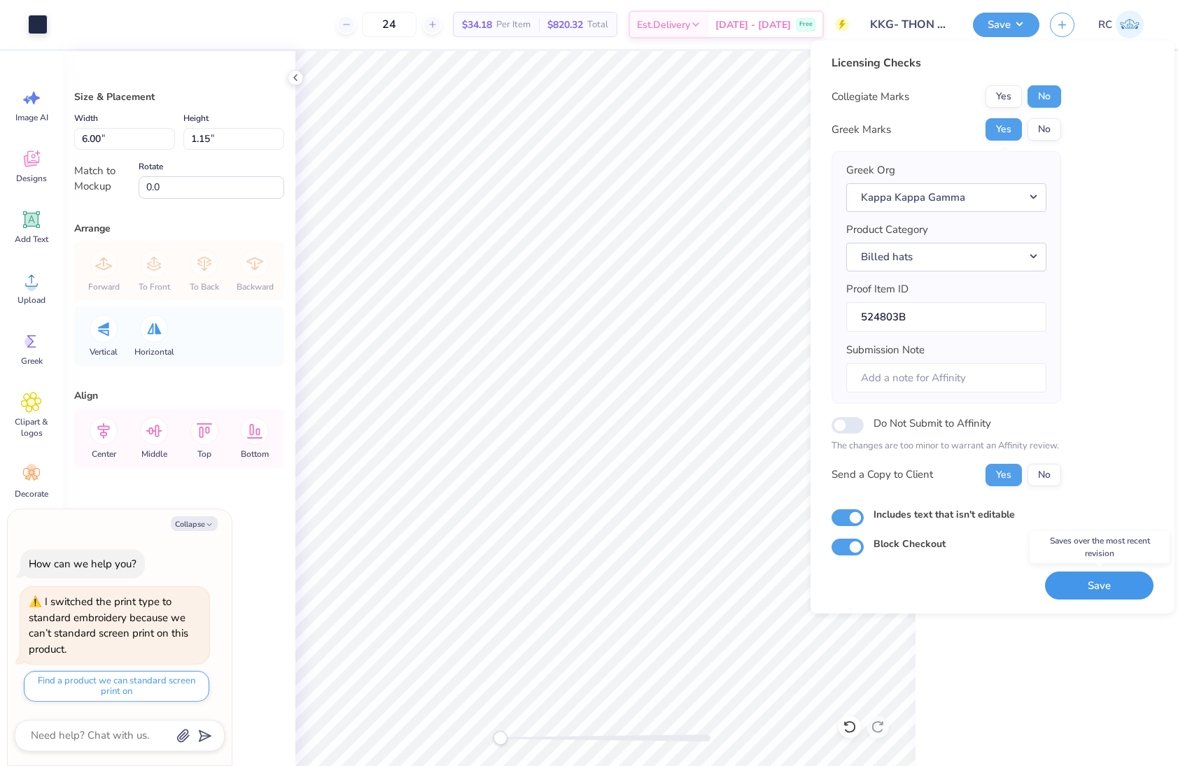
click at [1096, 583] on button "Save" at bounding box center [1099, 586] width 108 height 29
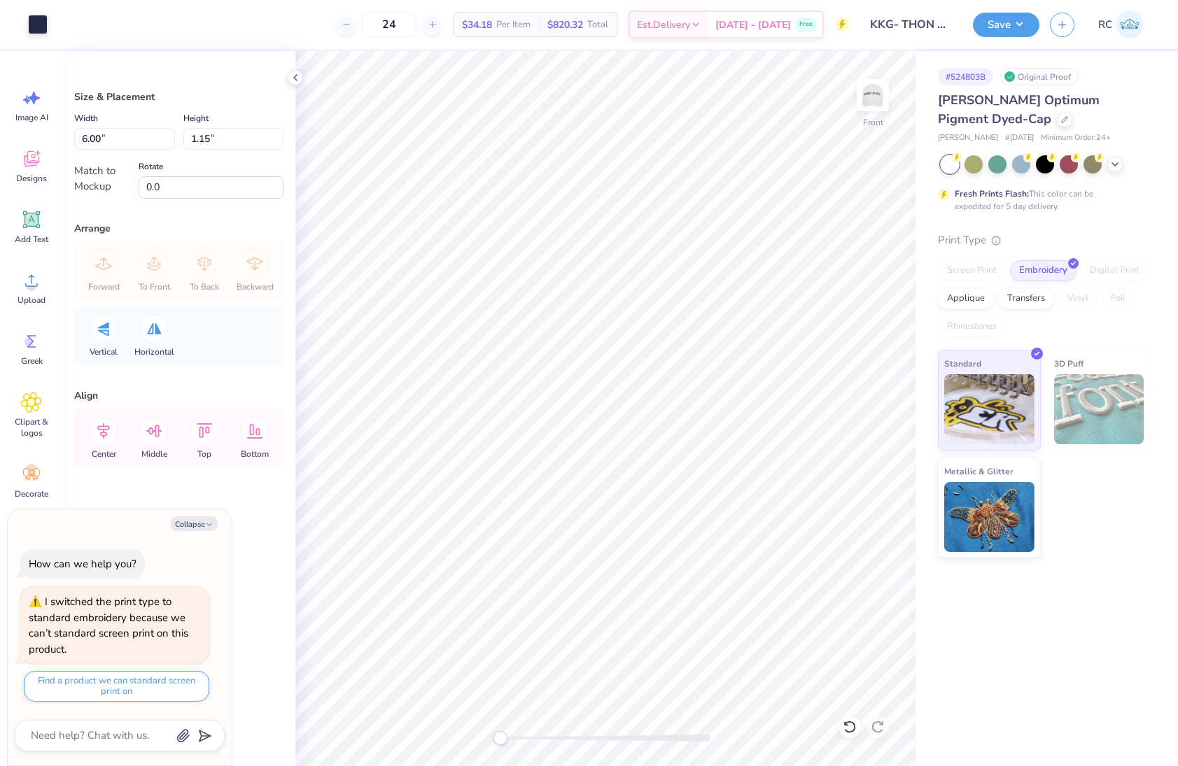
type textarea "x"
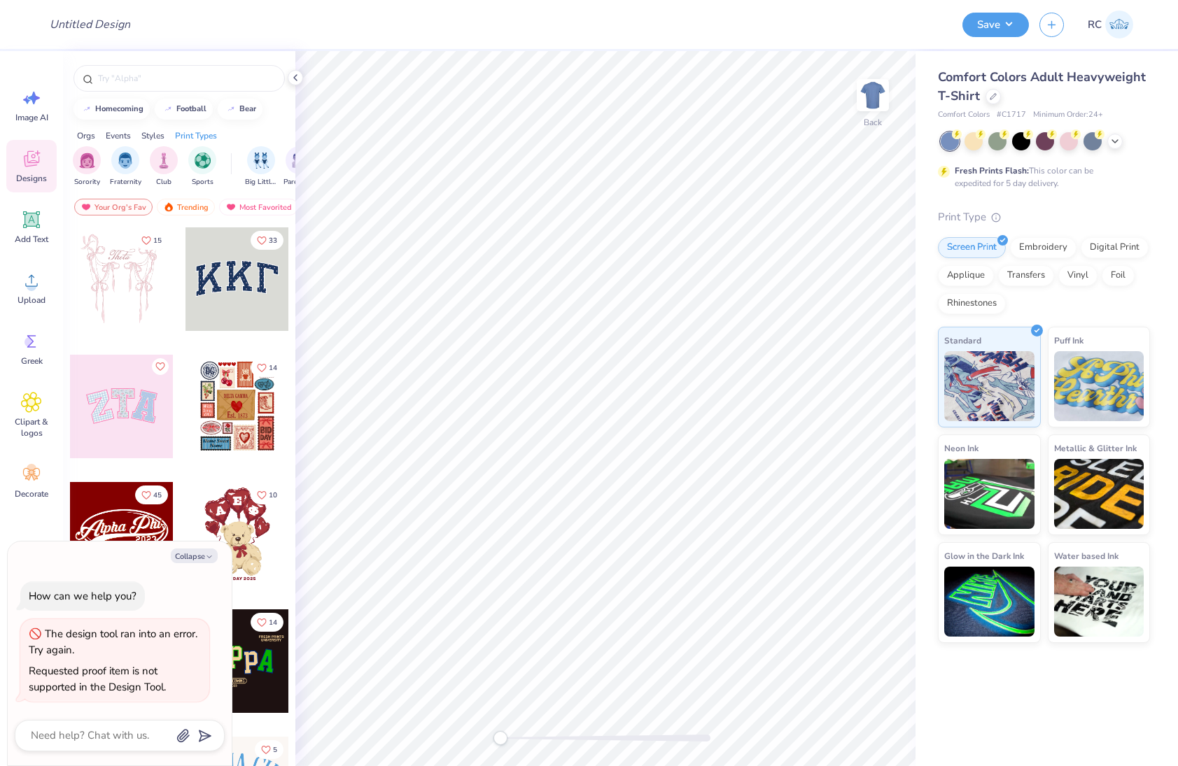
type textarea "x"
